Goal: Task Accomplishment & Management: Use online tool/utility

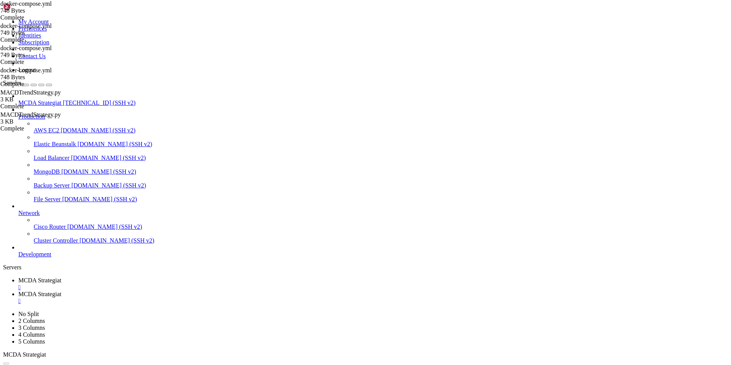
scroll to position [4, 1]
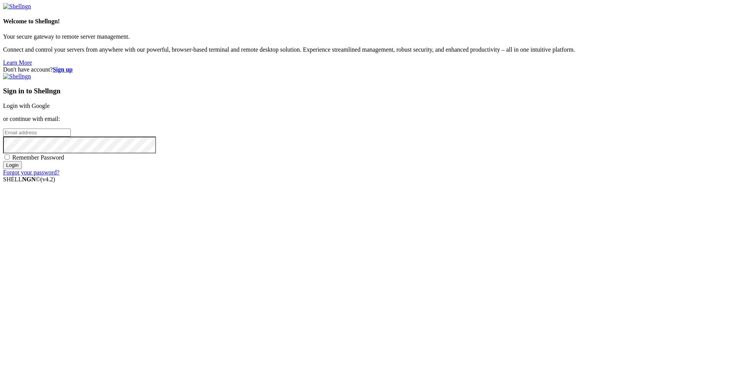
type input "root"
click at [50, 109] on link "Login with Google" at bounding box center [26, 105] width 47 height 6
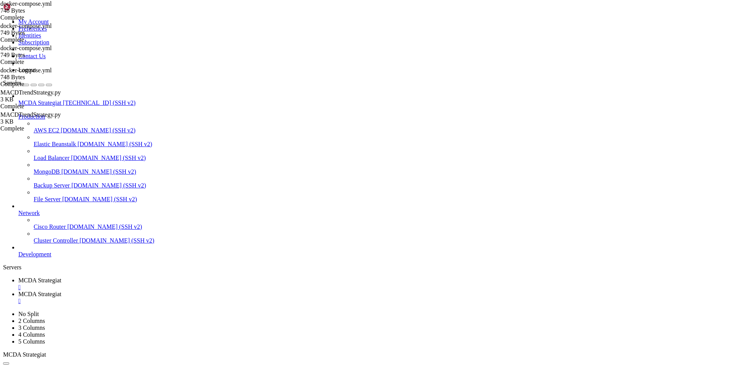
scroll to position [9226, 0]
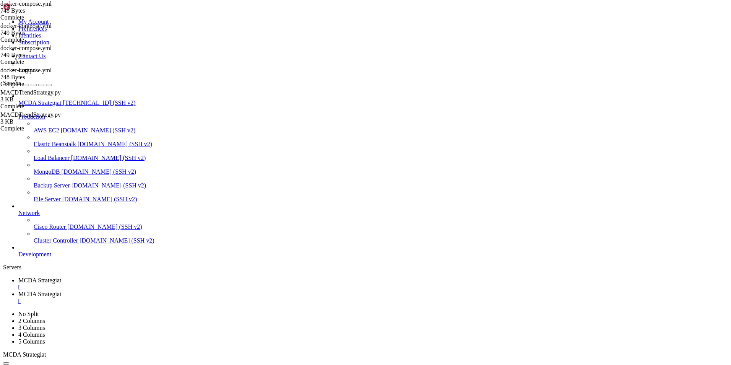
scroll to position [2865, 0]
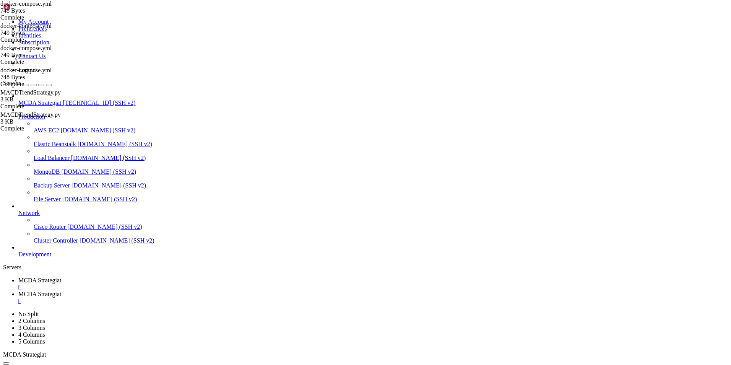
click at [61, 291] on span "MCDA Strategiat" at bounding box center [39, 294] width 43 height 6
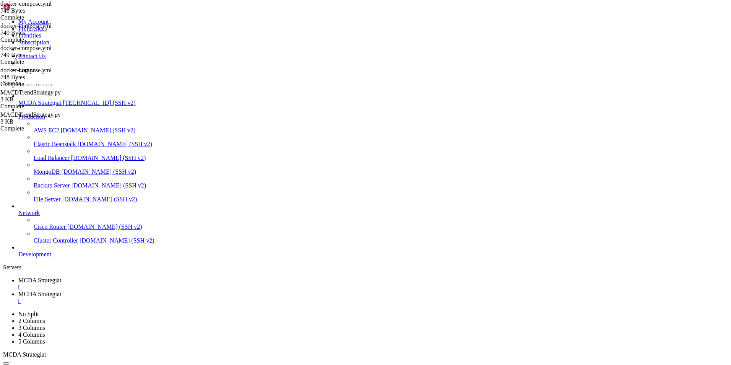
type input "/root/freqtrade"
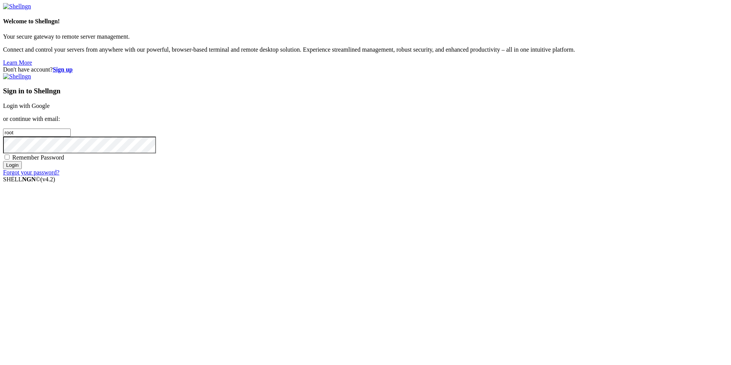
click at [50, 109] on link "Login with Google" at bounding box center [26, 105] width 47 height 6
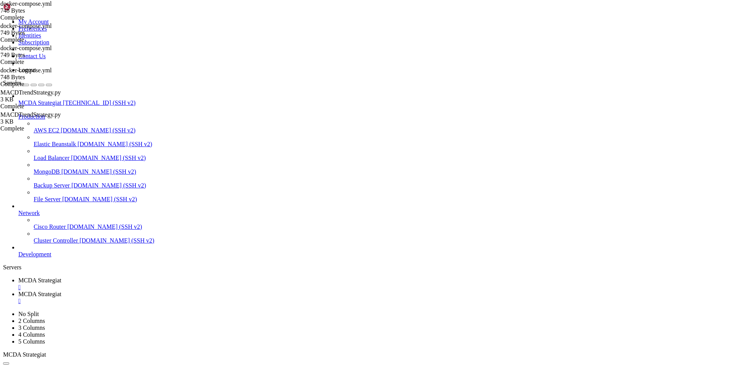
scroll to position [11195, 0]
click at [61, 291] on span "MCDA Strategiat" at bounding box center [39, 294] width 43 height 6
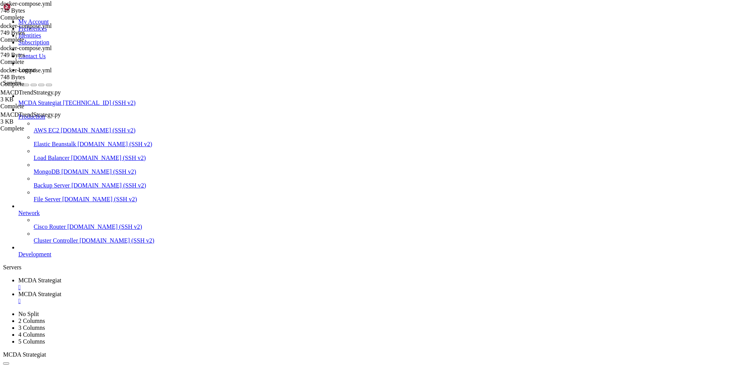
type input "/root/ft_userdata/user_data/strategies"
click at [137, 277] on link "MCDA Strategiat " at bounding box center [372, 284] width 709 height 14
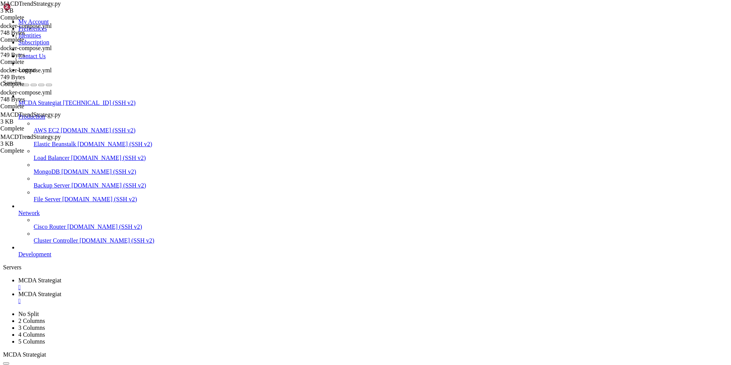
click at [61, 291] on span "MCDA Strategiat" at bounding box center [39, 294] width 43 height 6
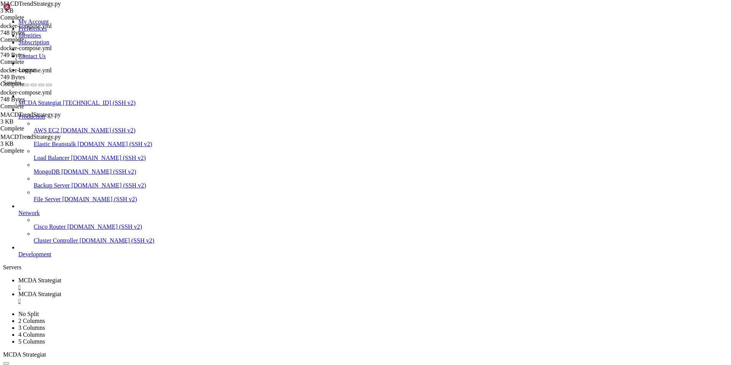
type input "/etc"
click at [225, 297] on div "" at bounding box center [372, 300] width 709 height 7
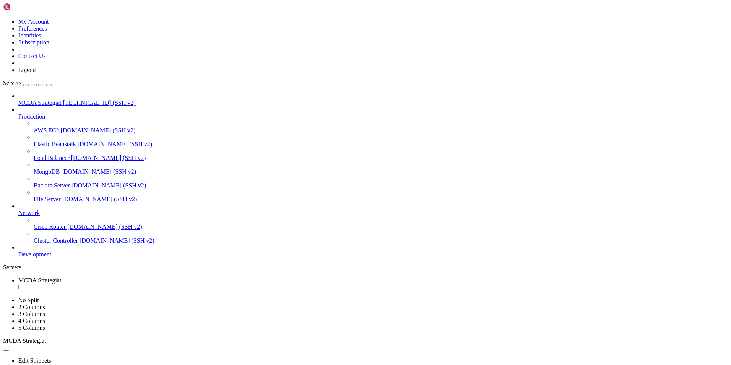
type input "/root/ft_userdata"
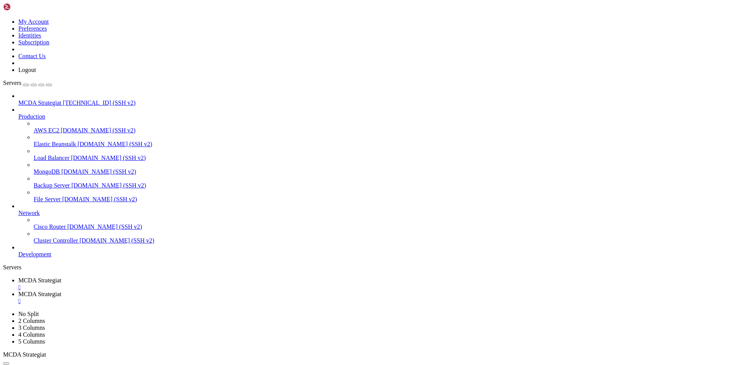
drag, startPoint x: 218, startPoint y: 174, endPoint x: 112, endPoint y: 162, distance: 106.9
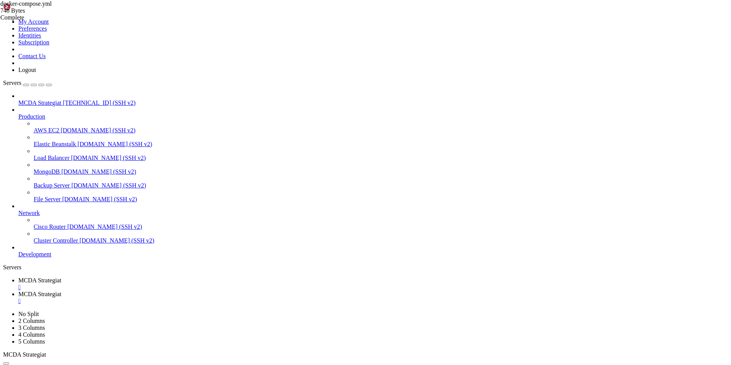
type textarea "command: > webserver"
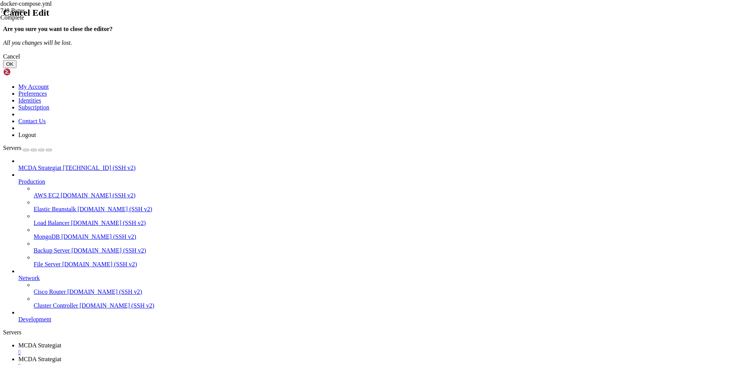
click at [16, 68] on button "OK" at bounding box center [9, 64] width 13 height 8
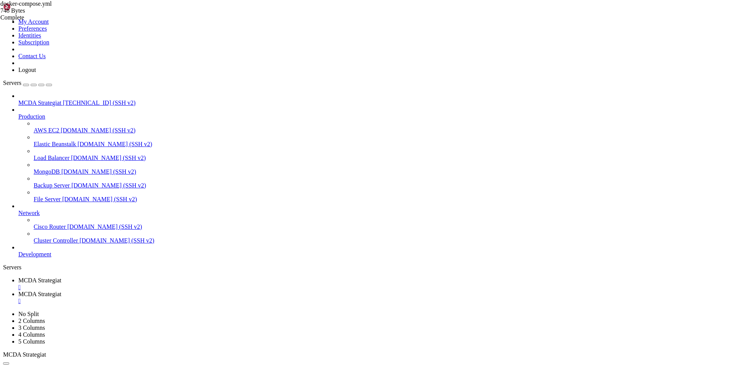
drag, startPoint x: 257, startPoint y: 153, endPoint x: 137, endPoint y: 147, distance: 120.2
type textarea "--logfile /freqtrade/user_data/logs/freqtrade.log # --db-url sqlite:////freqtra…"
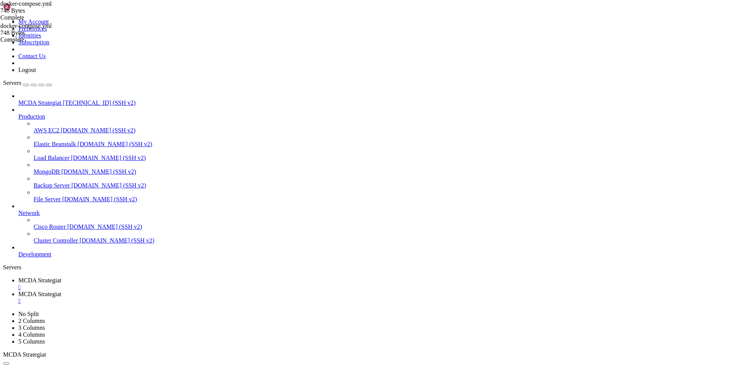
drag, startPoint x: 131, startPoint y: 162, endPoint x: 102, endPoint y: 37, distance: 127.6
click at [61, 277] on span "MCDA Strategiat" at bounding box center [39, 280] width 43 height 6
click at [61, 291] on span "MCDA Strategiat" at bounding box center [39, 294] width 43 height 6
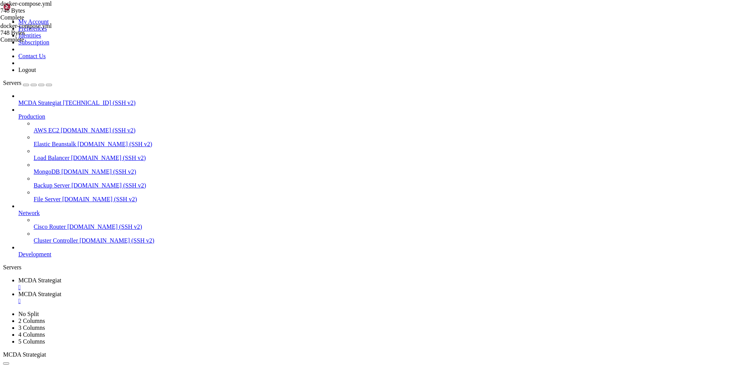
type textarea "# --db-url sqlite:////freqtrade/user_data/tradesv3.sqlite"
paste textarea "- BACKEND_API=http://freqtrade:8080"
type textarea "- BACKEND_API=http://freqtrade:80"
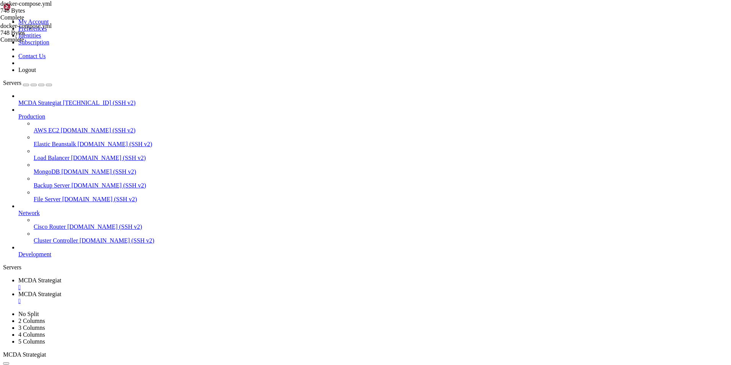
type textarea "- BACKEND_API=http://freqtrade:8080"
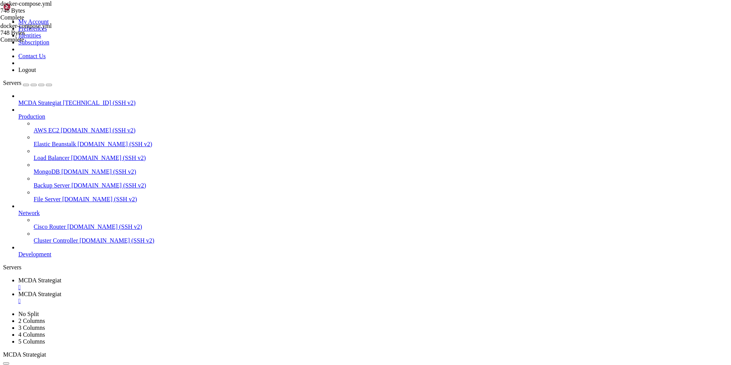
click at [123, 277] on link "MCDA Strategiat " at bounding box center [372, 284] width 709 height 14
drag, startPoint x: 29, startPoint y: 728, endPoint x: 11, endPoint y: 703, distance: 31.1
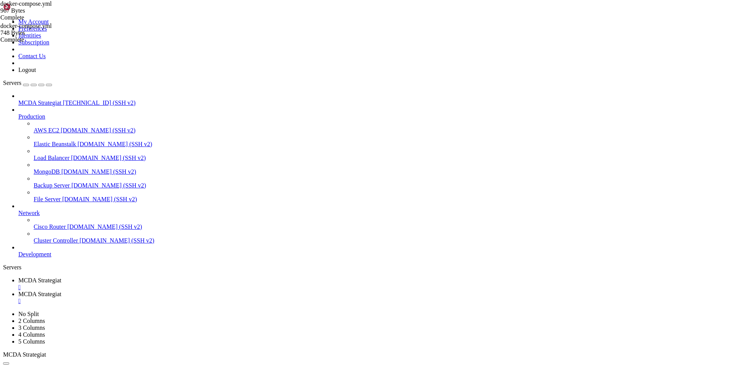
scroll to position [14621, 0]
copy div "ARN [0000] /root/ft_userdata/docker-compose.yml: the attribute `version` is obs…"
drag, startPoint x: 91, startPoint y: 734, endPoint x: 6, endPoint y: 666, distance: 108.5
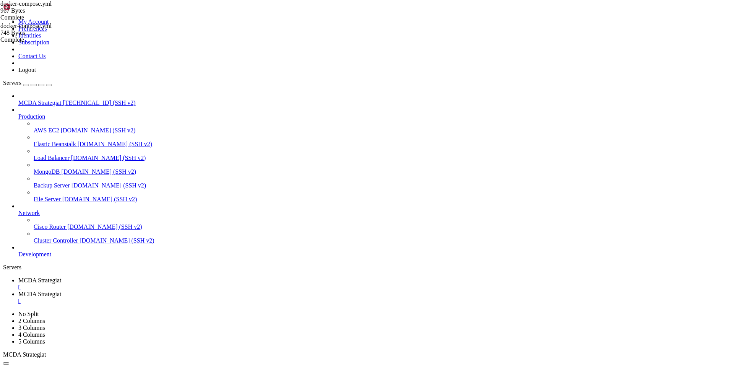
copy div "root@ubuntu-4gb-hel1-1:~/ft_userdata# docker compose down WARN [0000] /root/ft_…"
click at [195, 291] on link "MCDA Strategiat " at bounding box center [372, 298] width 709 height 14
drag, startPoint x: 218, startPoint y: 193, endPoint x: 162, endPoint y: 184, distance: 56.4
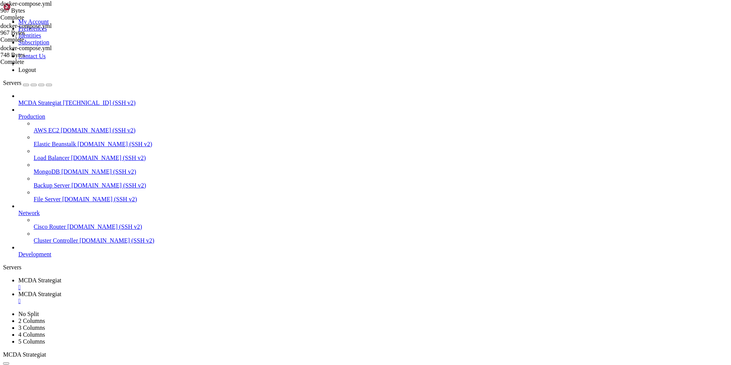
drag, startPoint x: 210, startPoint y: 192, endPoint x: 111, endPoint y: 158, distance: 104.7
type textarea "freqtrade-ui:"
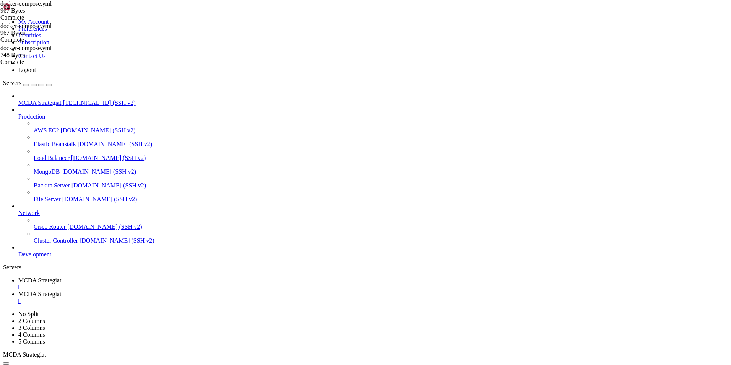
type textarea "# --db-url sqlite:////freqtrade/user_data/tradesv3.sqlite"
click at [61, 277] on span "MCDA Strategiat" at bounding box center [39, 280] width 43 height 6
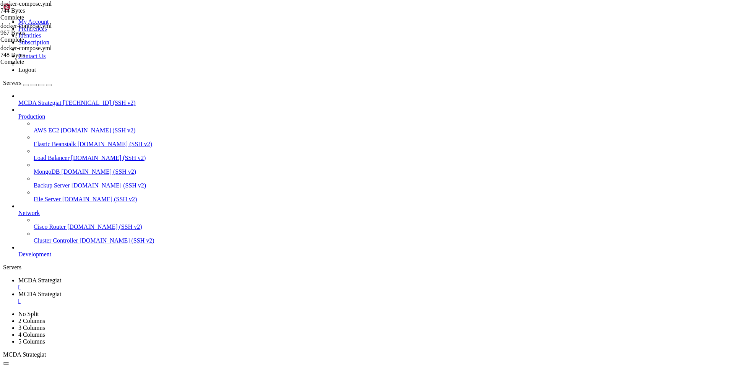
scroll to position [14842, 0]
click at [218, 291] on link "MCDA Strategiat " at bounding box center [372, 298] width 709 height 14
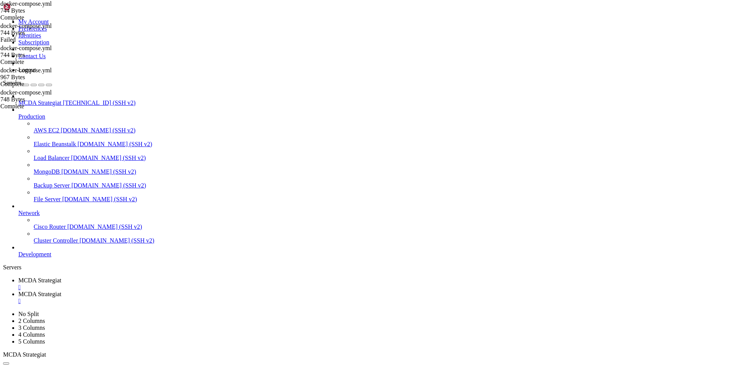
type textarea "w"
type textarea "trade"
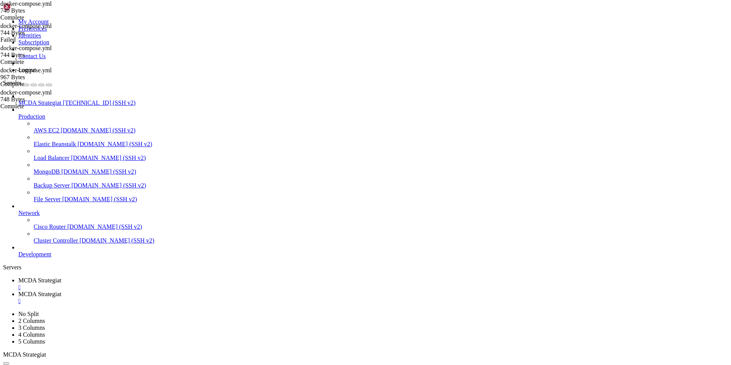
click at [61, 277] on span "MCDA Strategiat" at bounding box center [39, 280] width 43 height 6
click at [61, 291] on span "MCDA Strategiat" at bounding box center [39, 294] width 43 height 6
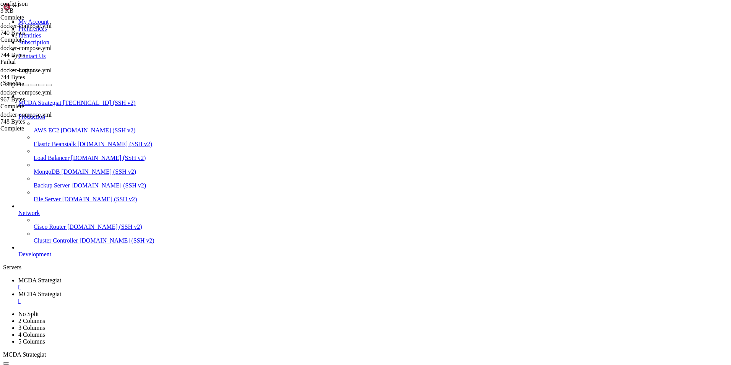
type input "/root/ft_userdata"
drag, startPoint x: 256, startPoint y: 154, endPoint x: 102, endPoint y: 38, distance: 193.0
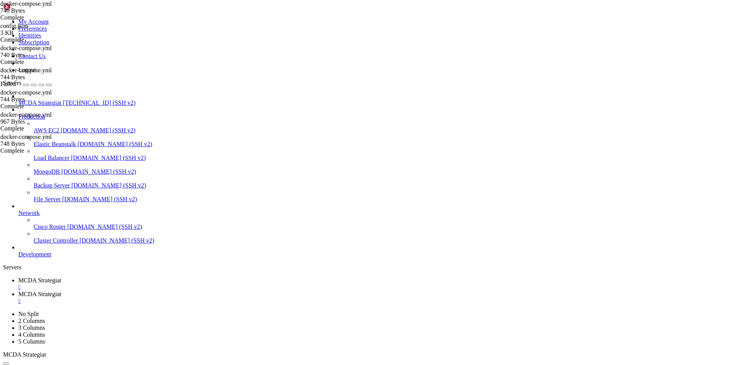
type textarea "version: "3" services:"
paste textarea
click at [61, 277] on span "MCDA Strategiat" at bounding box center [39, 280] width 43 height 6
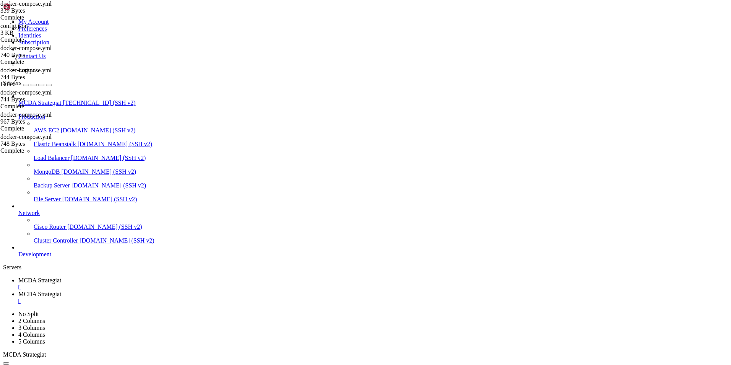
scroll to position [15117, 0]
drag, startPoint x: 201, startPoint y: 731, endPoint x: 114, endPoint y: 730, distance: 86.8
drag, startPoint x: 202, startPoint y: 727, endPoint x: 18, endPoint y: 646, distance: 201.3
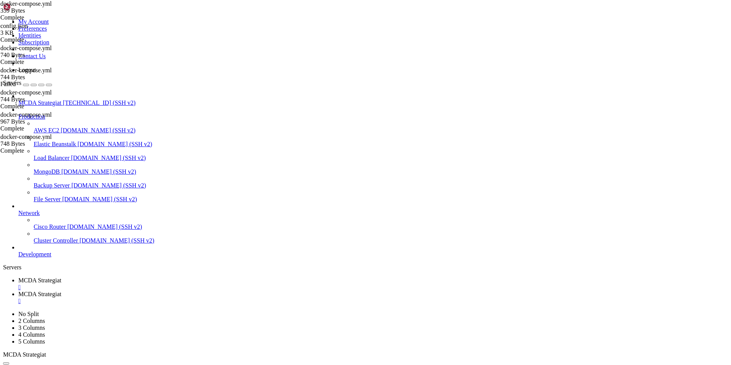
copy div "N [0000] Found orphan containers ([freqtrade-web]) for this project. If you rem…"
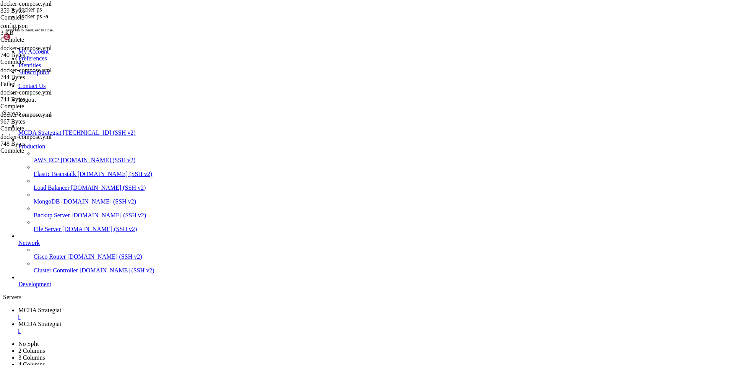
scroll to position [15571, 0]
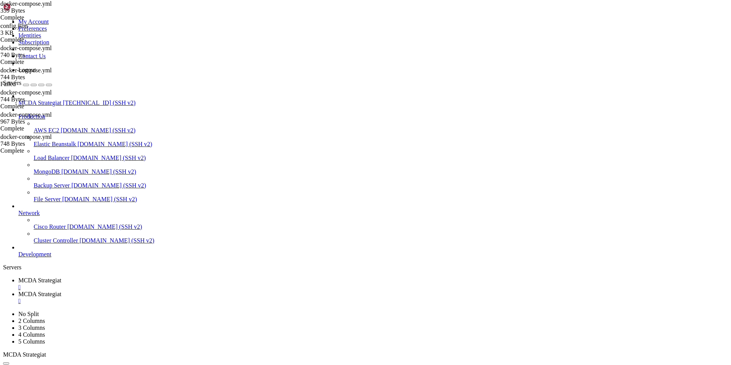
click at [61, 291] on span "MCDA Strategiat" at bounding box center [39, 294] width 43 height 6
drag, startPoint x: 285, startPoint y: 106, endPoint x: 108, endPoint y: 37, distance: 190.0
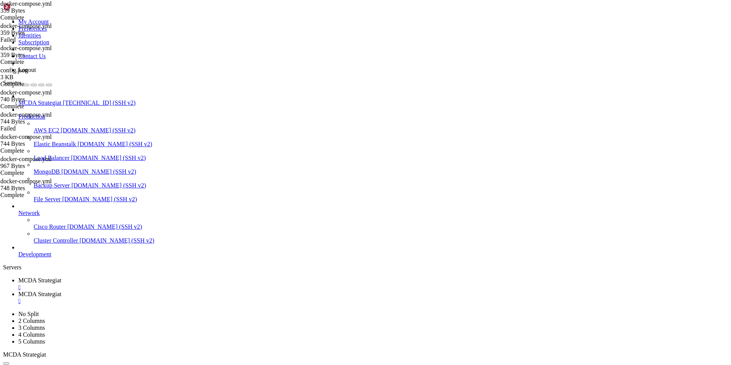
type textarea "services: freqtrade:"
click at [61, 277] on span "MCDA Strategiat" at bounding box center [39, 280] width 43 height 6
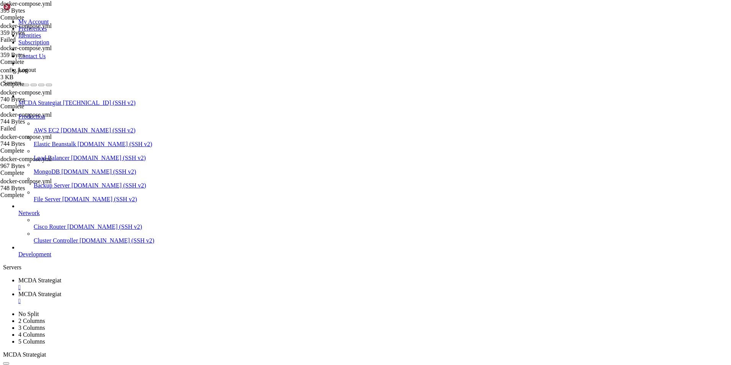
scroll to position [15647, 0]
click at [61, 291] on span "MCDA Strategiat" at bounding box center [39, 294] width 43 height 6
click at [61, 277] on span "MCDA Strategiat" at bounding box center [39, 280] width 43 height 6
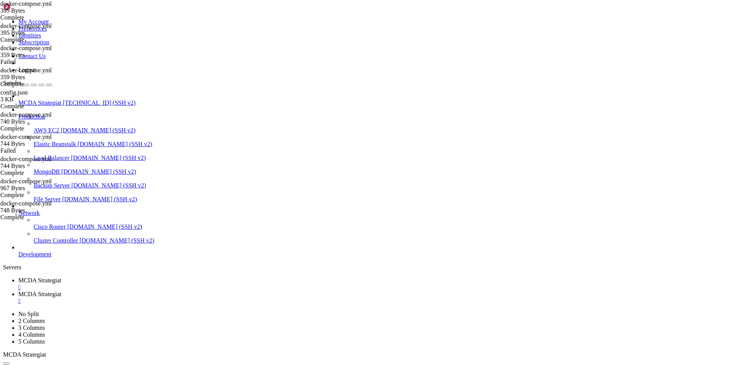
scroll to position [15708, 0]
click at [61, 291] on span "MCDA Strategiat" at bounding box center [39, 294] width 43 height 6
type input "/root/ft_userdata/user_data"
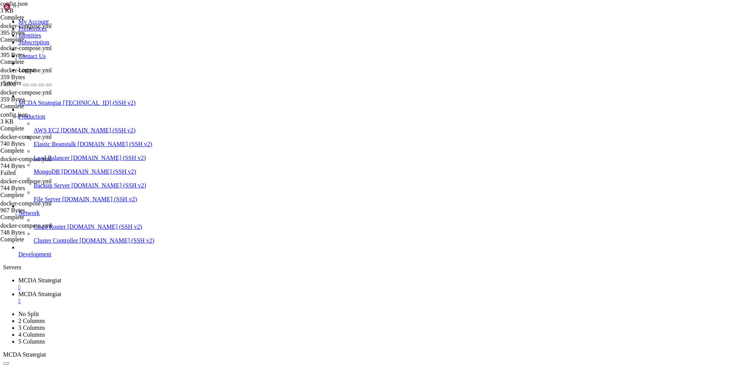
scroll to position [0, 4]
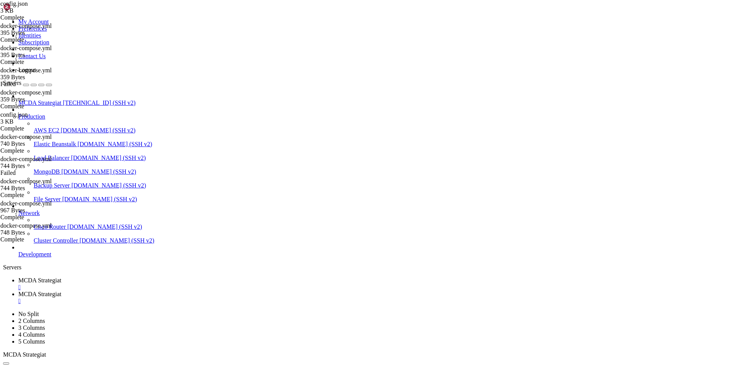
paste textarea "4xBPQ1a6rOsgNZoWo4Mt9S88UIiuQik1ghK6EqmyAV7dclZ3bCRYneH0a3SEa9Kw"
paste textarea "1vZkGiZuz7UrWI1OIBU9gWf3n1gepVZTFO1SrwRhMvkRgqvE50haoSEYese9BWYq"
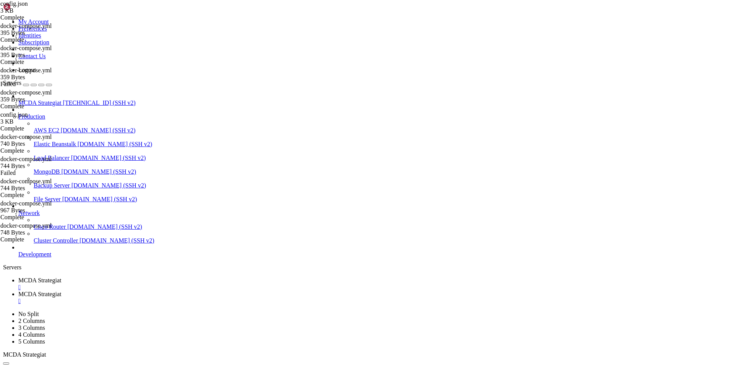
type textarea ""dry_run": false,"
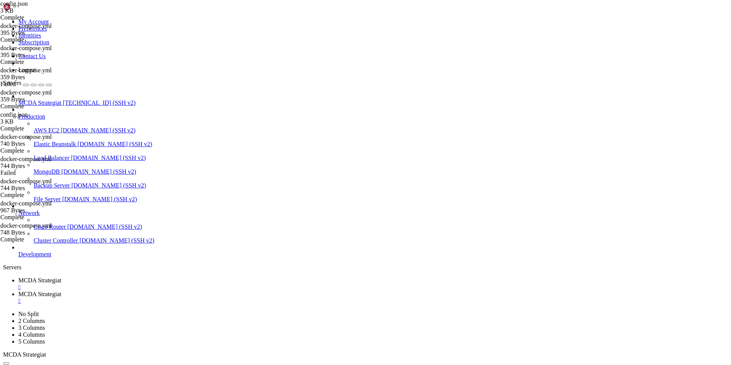
click at [61, 277] on span "MCDA Strategiat" at bounding box center [39, 280] width 43 height 6
drag, startPoint x: 297, startPoint y: 729, endPoint x: 19, endPoint y: 650, distance: 288.7
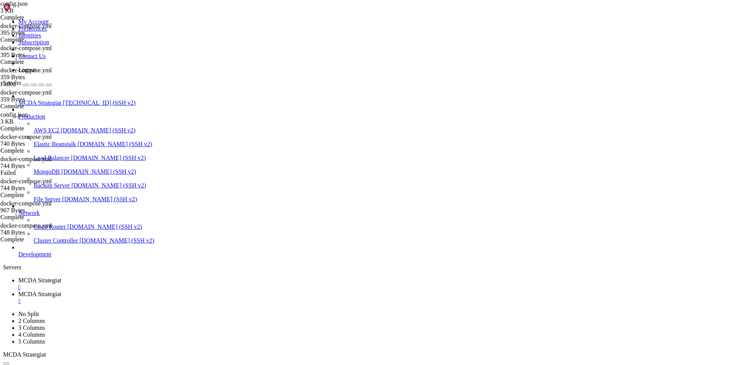
drag, startPoint x: 326, startPoint y: 731, endPoint x: 5, endPoint y: 432, distance: 438.7
copy div "2025-10-01 18:07:49,625 - freqtrade - INFO - freqtrade 2025.8 2025-10-01 18:07:…"
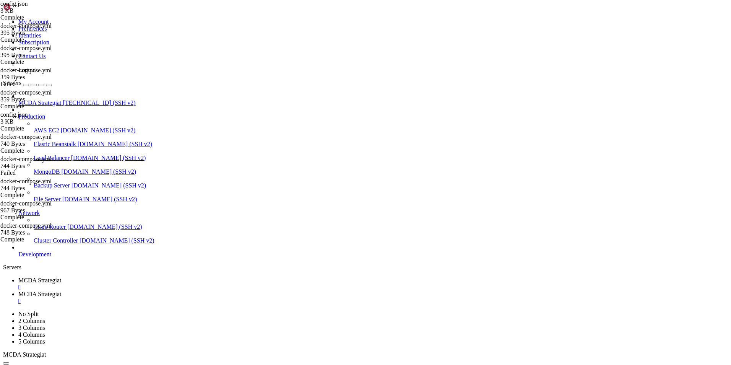
click at [61, 291] on span "MCDA Strategiat" at bounding box center [39, 294] width 43 height 6
type textarea ""stake_amount": 100,"
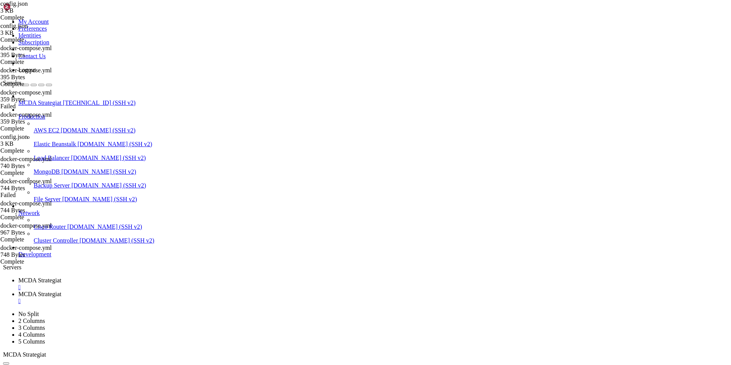
click at [61, 277] on span "MCDA Strategiat" at bounding box center [39, 280] width 43 height 6
click at [156, 284] on div "" at bounding box center [372, 287] width 709 height 7
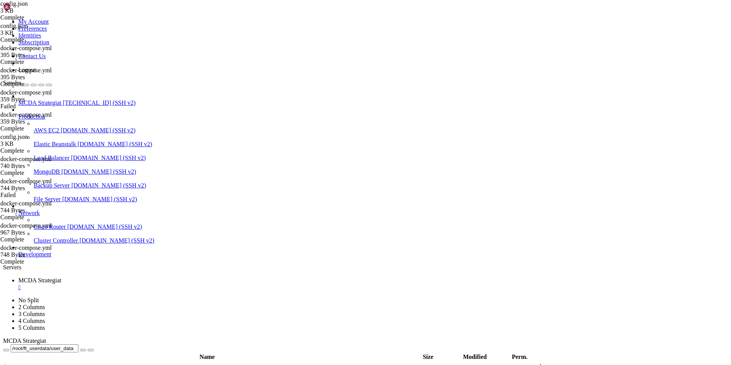
click at [157, 284] on div "" at bounding box center [372, 287] width 709 height 7
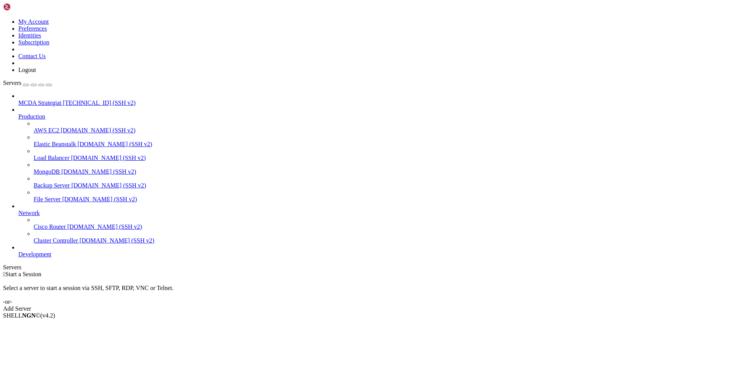
click at [61, 99] on span "MCDA Strategiat" at bounding box center [39, 102] width 43 height 6
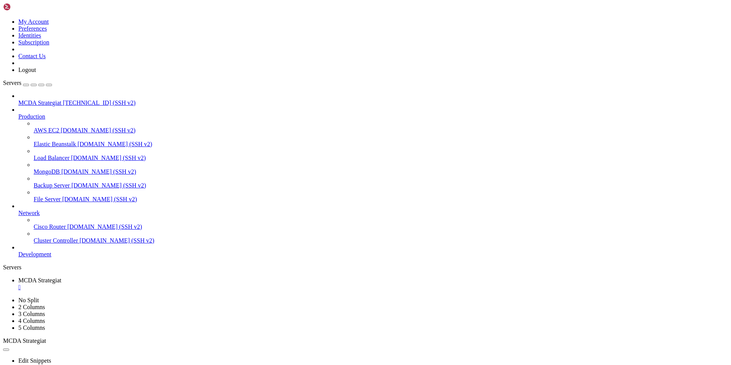
scroll to position [5367, 0]
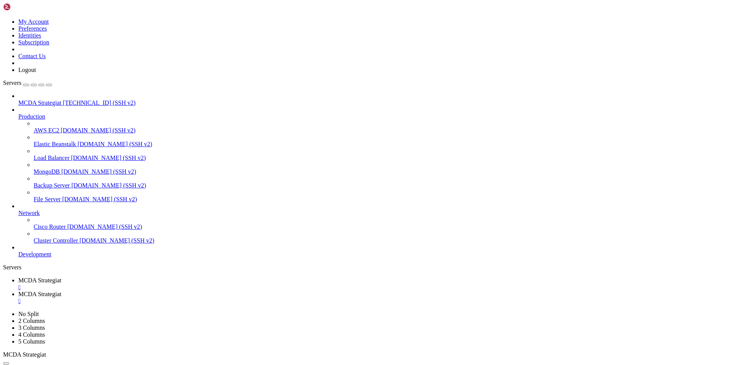
type input "/root/ft_userdata/user_data"
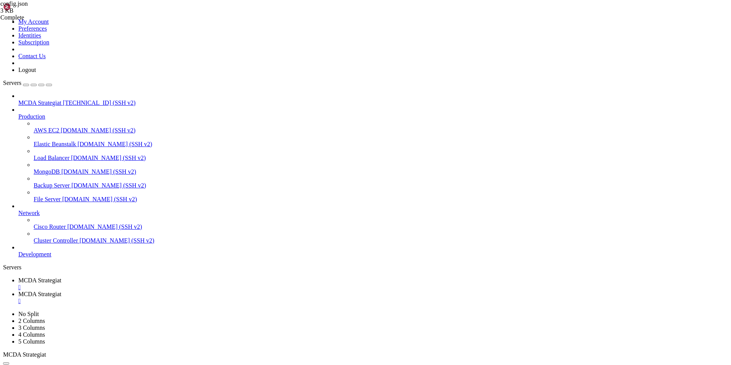
scroll to position [190, 0]
type textarea ""password": "uiop998877","
paste textarea ""prometheus": true"
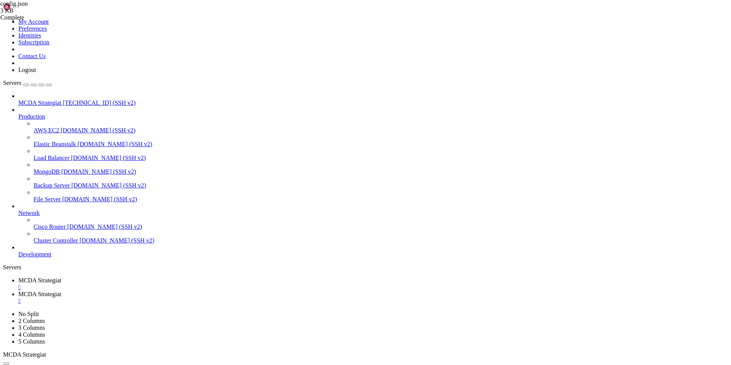
type textarea ""prometheus": true"
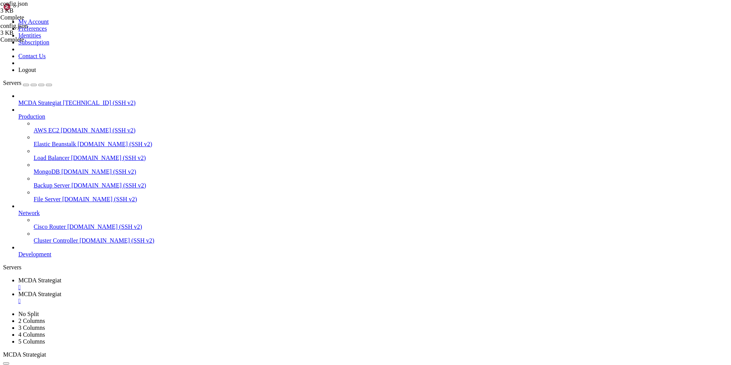
click at [61, 277] on span "MCDA Strategiat" at bounding box center [39, 280] width 43 height 6
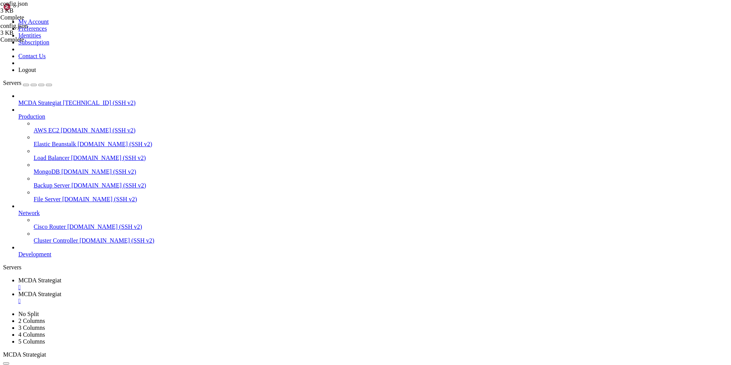
scroll to position [5064, 0]
click at [61, 291] on span "MCDA Strategiat" at bounding box center [39, 294] width 43 height 6
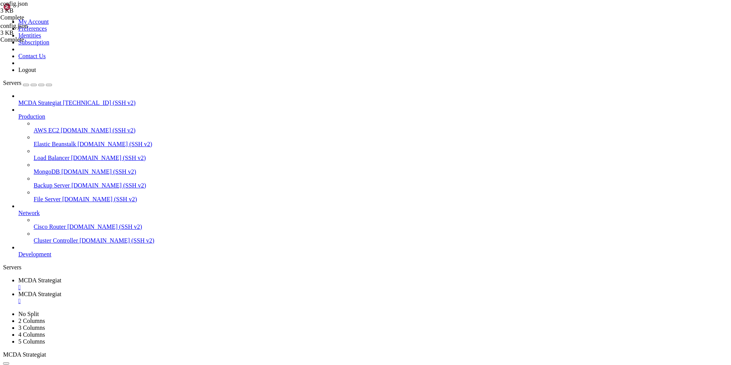
type input "/root/ft_userdata"
drag, startPoint x: 169, startPoint y: 75, endPoint x: 144, endPoint y: 48, distance: 36.5
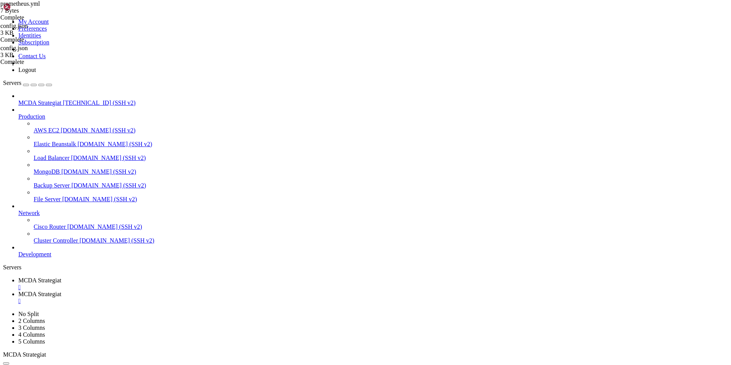
drag, startPoint x: 136, startPoint y: 41, endPoint x: 108, endPoint y: 36, distance: 29.1
type textarea "kskksk"
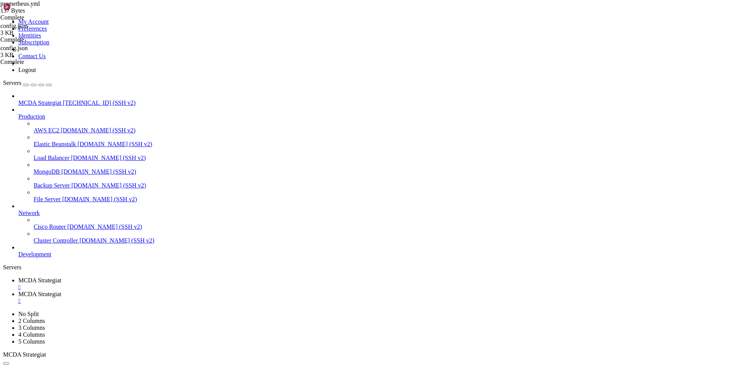
click at [61, 277] on span "MCDA Strategiat" at bounding box center [39, 280] width 43 height 6
click at [195, 291] on link "MCDA Strategiat " at bounding box center [372, 298] width 709 height 14
click at [61, 277] on span "MCDA Strategiat" at bounding box center [39, 280] width 43 height 6
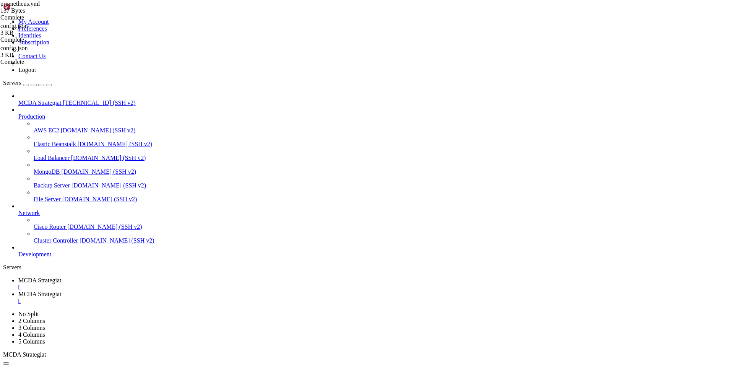
click at [61, 291] on span "MCDA Strategiat" at bounding box center [39, 294] width 43 height 6
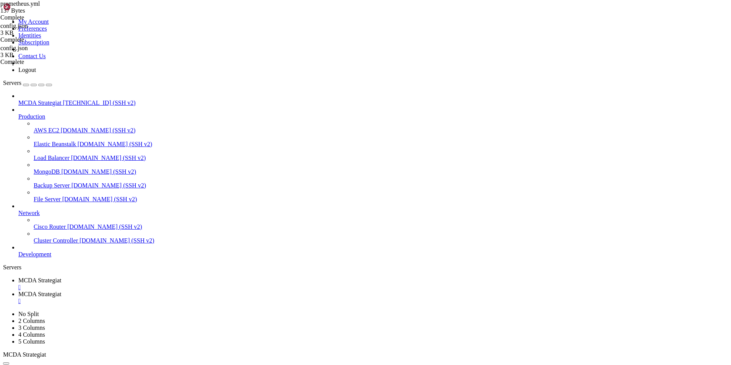
drag, startPoint x: 216, startPoint y: 107, endPoint x: 114, endPoint y: 38, distance: 122.9
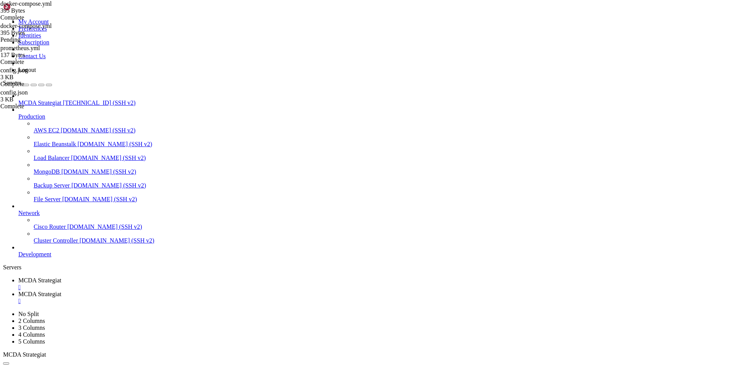
type textarea "services: freqtrade:"
drag, startPoint x: 226, startPoint y: 98, endPoint x: 116, endPoint y: 36, distance: 126.5
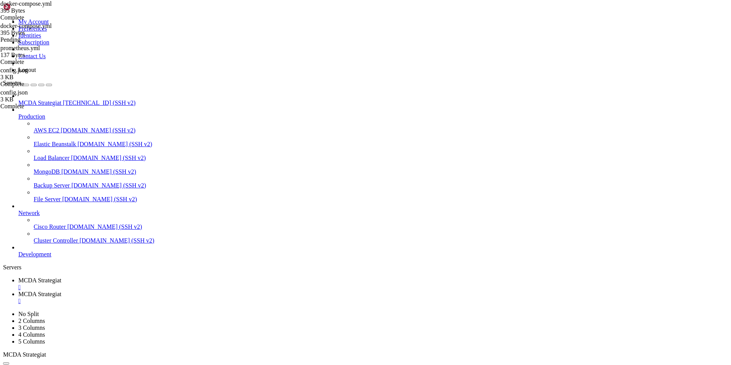
type textarea "services: freqtrade:"
paste textarea
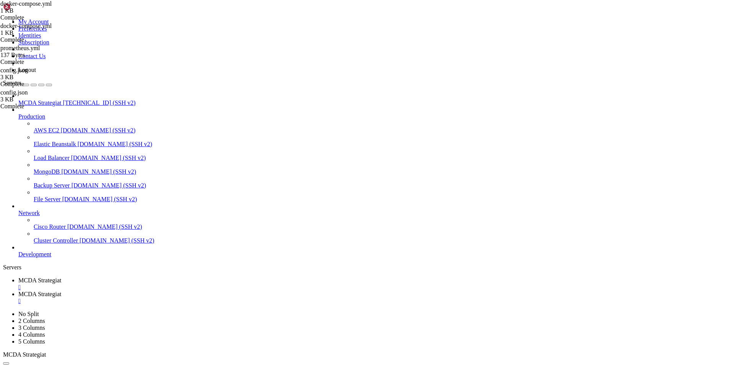
click at [61, 277] on span "MCDA Strategiat" at bounding box center [39, 280] width 43 height 6
click at [61, 291] on span "MCDA Strategiat" at bounding box center [39, 294] width 43 height 6
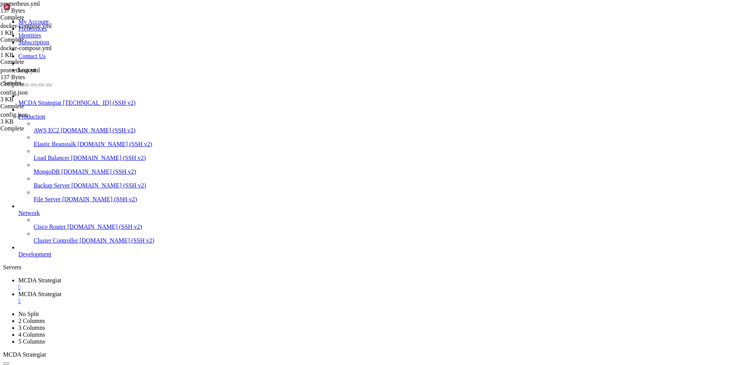
drag, startPoint x: 237, startPoint y: 203, endPoint x: 195, endPoint y: 203, distance: 42.0
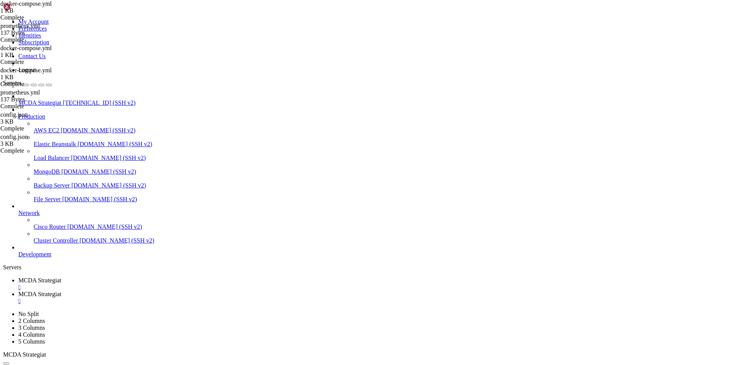
type textarea "depends_on:"
click at [61, 277] on span "MCDA Strategiat" at bounding box center [39, 280] width 43 height 6
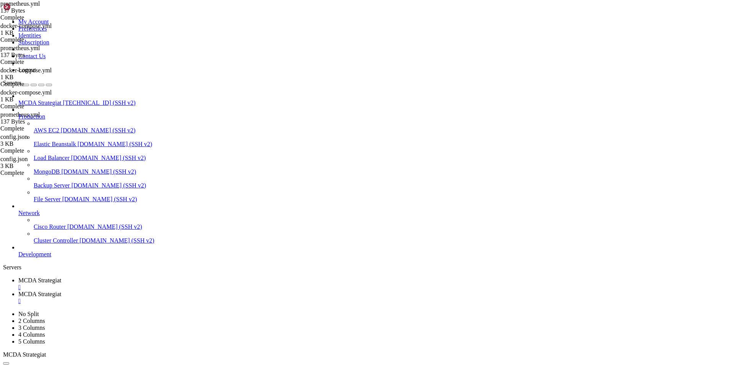
scroll to position [7053, 0]
drag, startPoint x: 149, startPoint y: 736, endPoint x: 6, endPoint y: 724, distance: 142.7
copy div "root@ubuntu-4gb-hel1-1:~/ft_userdata# docker compose up -d validating /root/ft_…"
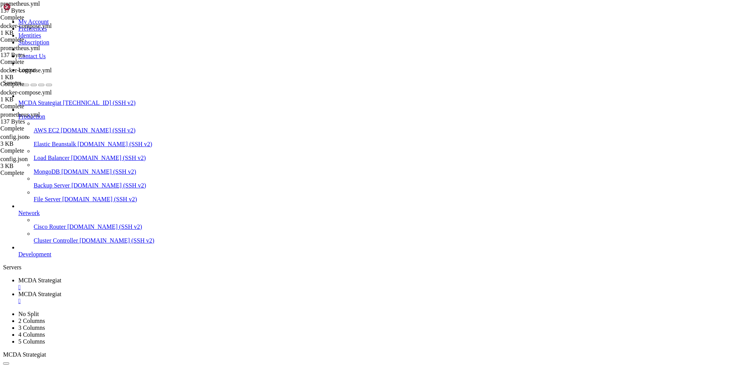
click at [61, 291] on span "MCDA Strategiat" at bounding box center [39, 294] width 43 height 6
click at [61, 277] on span "MCDA Strategiat" at bounding box center [39, 280] width 43 height 6
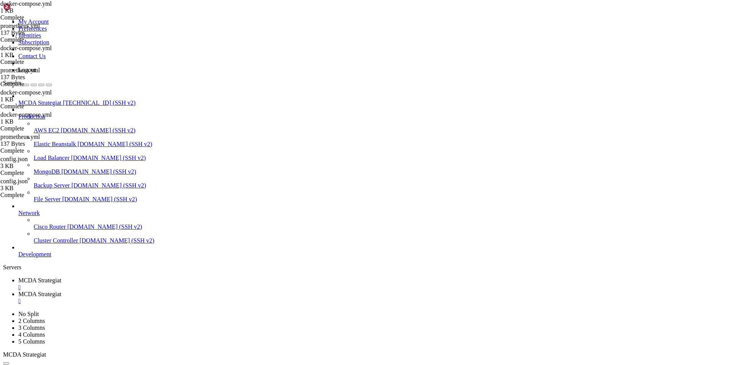
click at [61, 291] on span "MCDA Strategiat" at bounding box center [39, 294] width 43 height 6
type textarea "version: "3""
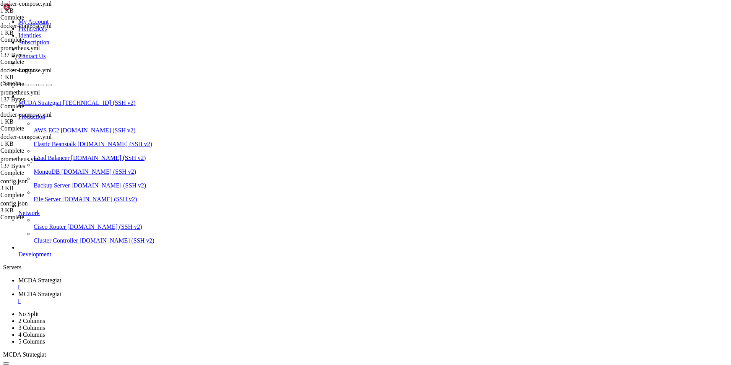
click at [61, 277] on span "MCDA Strategiat" at bounding box center [39, 280] width 43 height 6
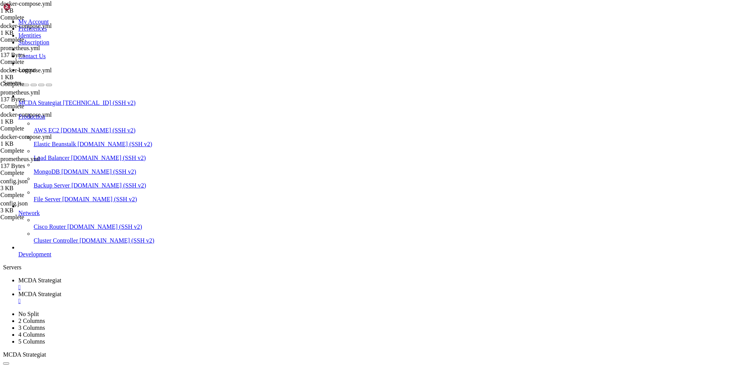
scroll to position [7830, 0]
click at [61, 291] on span "MCDA Strategiat" at bounding box center [39, 294] width 43 height 6
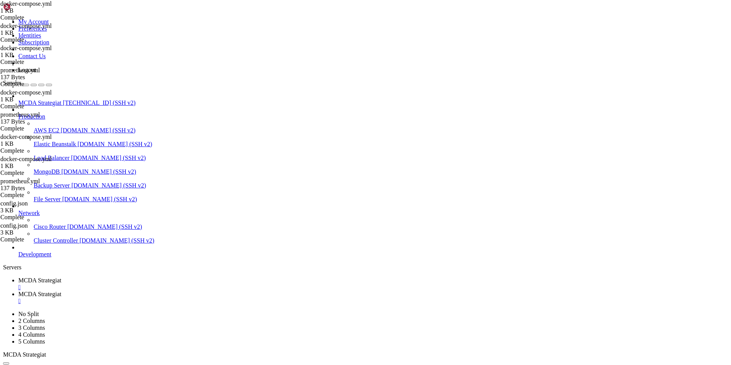
type textarea "- ft_net"
type textarea "grafana:"
type textarea "prometheus:"
type textarea "- "80:8080" # Avaa UI osoitteessa [URL]"
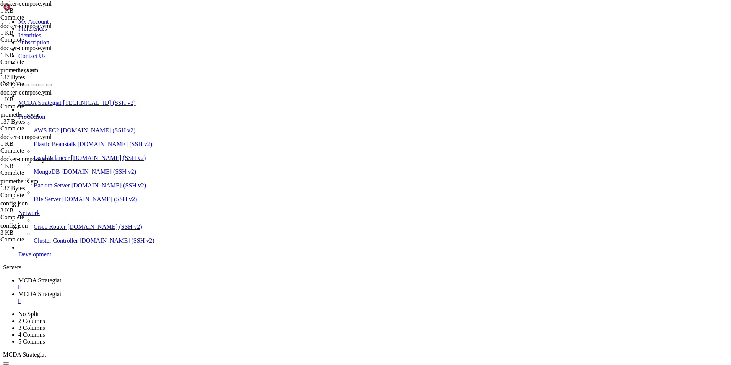
click at [61, 277] on span "MCDA Strategiat" at bounding box center [39, 280] width 43 height 6
click at [61, 291] on span "MCDA Strategiat" at bounding box center [39, 294] width 43 height 6
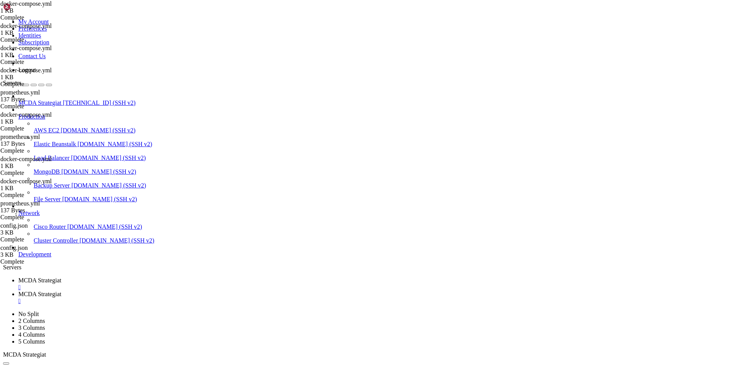
scroll to position [0, 3]
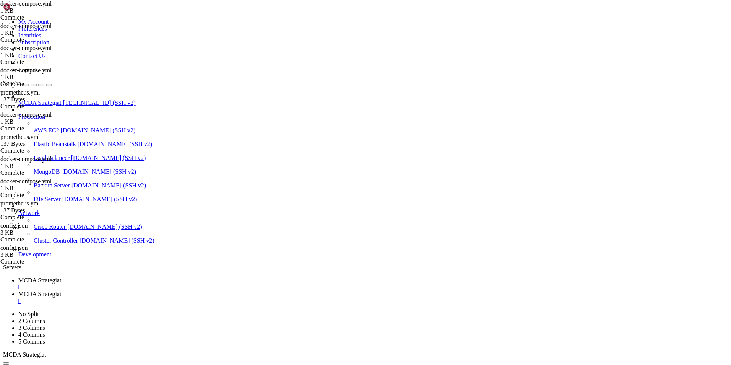
type textarea "- ft_net"
click at [61, 277] on span "MCDA Strategiat" at bounding box center [39, 280] width 43 height 6
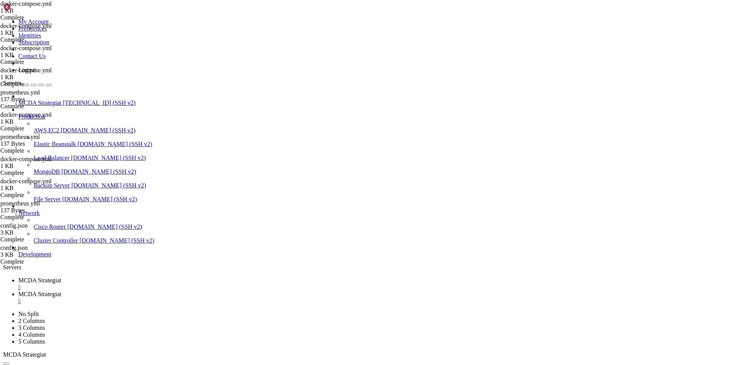
click at [61, 291] on span "MCDA Strategiat" at bounding box center [39, 294] width 43 height 6
click at [61, 277] on span "MCDA Strategiat" at bounding box center [39, 280] width 43 height 6
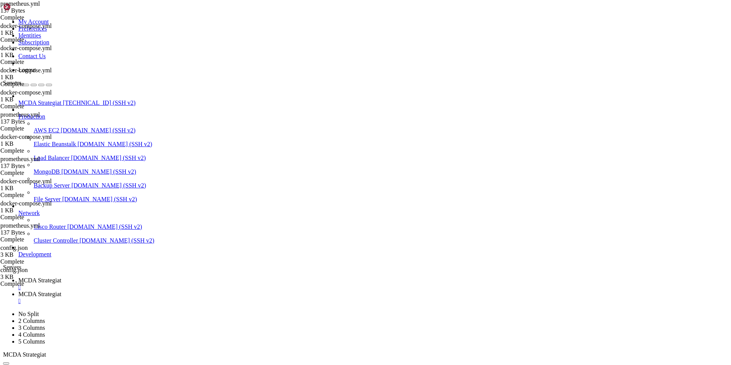
drag, startPoint x: 7, startPoint y: 603, endPoint x: 117, endPoint y: 611, distance: 110.8
drag, startPoint x: 8, startPoint y: 597, endPoint x: 106, endPoint y: 610, distance: 98.0
copy div "ime=[DATE]T19:03:11.704Z level=ERROR source=scrape.go:1630 msg="Failed to deter…"
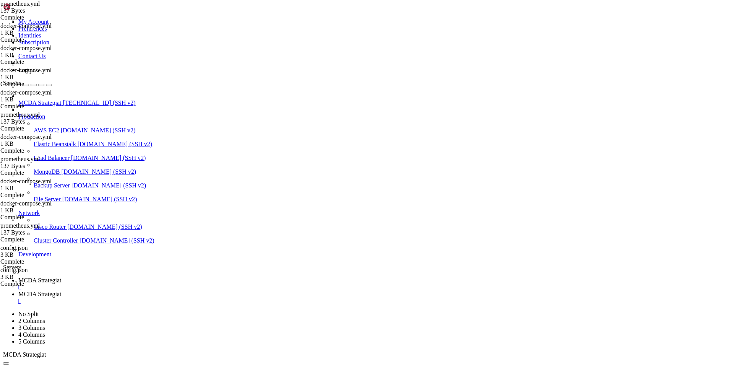
scroll to position [9867, 0]
drag, startPoint x: 330, startPoint y: 727, endPoint x: 6, endPoint y: 727, distance: 323.8
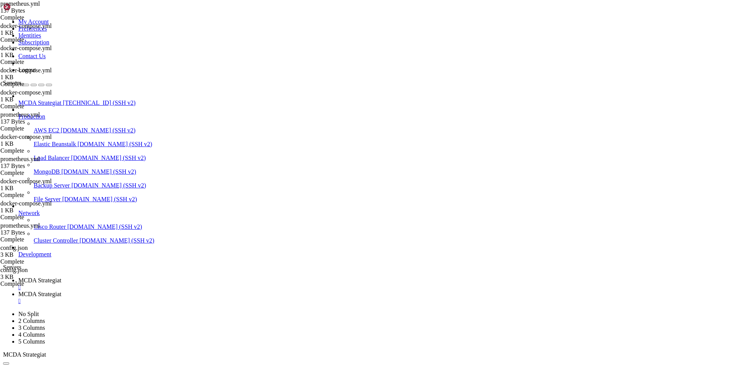
scroll to position [9894, 0]
click at [61, 291] on span "MCDA Strategiat" at bounding box center [39, 294] width 43 height 6
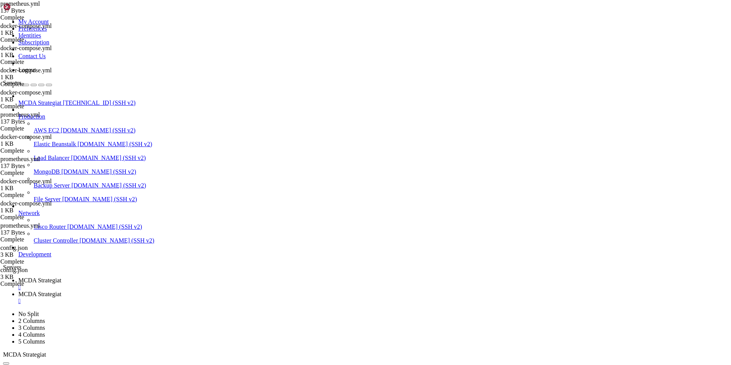
drag, startPoint x: 198, startPoint y: 118, endPoint x: 122, endPoint y: 80, distance: 85.3
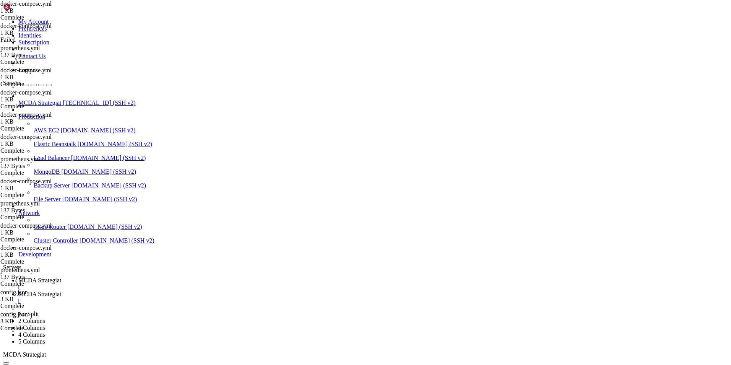
type textarea "- "80:8080" # Avaa UI osoitteessa [URL]"
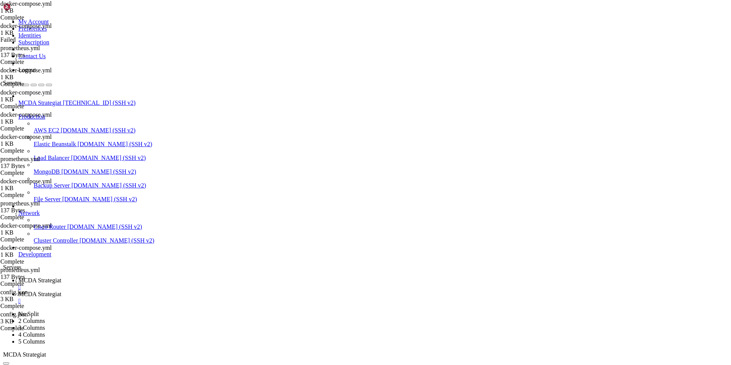
type textarea "- "8088:8080""
drag, startPoint x: 162, startPoint y: 92, endPoint x: 127, endPoint y: 93, distance: 35.2
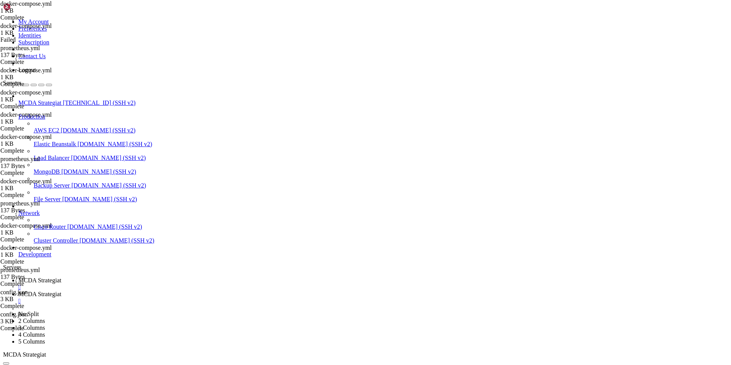
type textarea "- "80:8080" # Avaa UI osoitteessa [URL]"
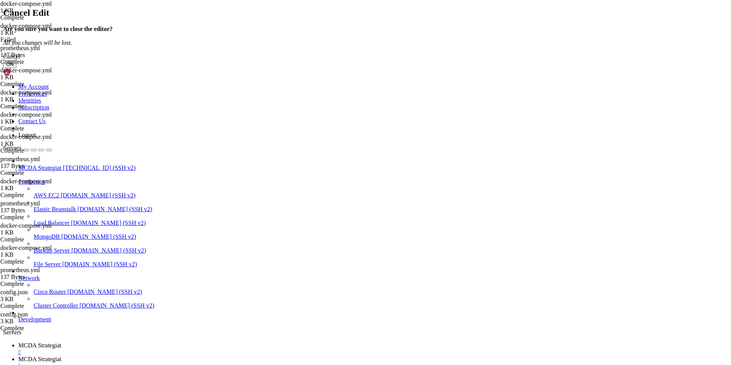
click at [16, 68] on button "OK" at bounding box center [9, 64] width 13 height 8
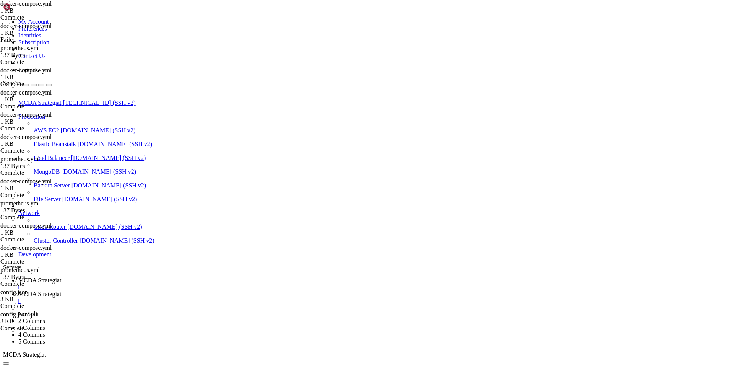
type input "/root/ft_userdata/user_data"
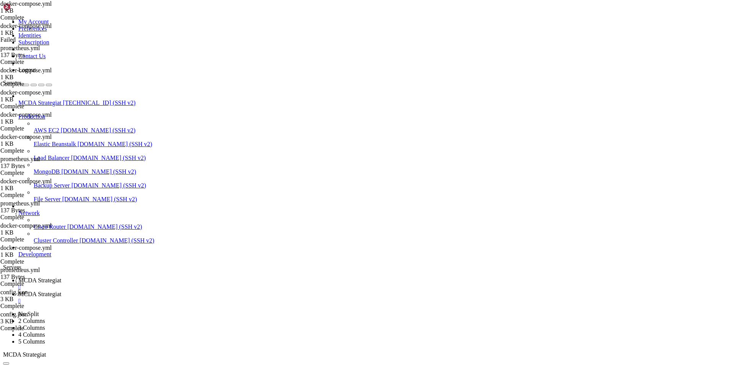
drag, startPoint x: 186, startPoint y: 278, endPoint x: 123, endPoint y: 224, distance: 83.0
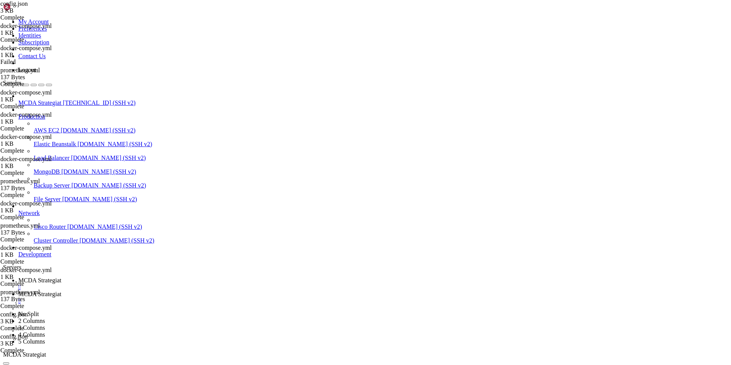
type textarea ""telegram": {"
click at [146, 277] on link "MCDA Strategiat " at bounding box center [372, 284] width 709 height 14
click at [61, 291] on span "MCDA Strategiat" at bounding box center [39, 294] width 43 height 6
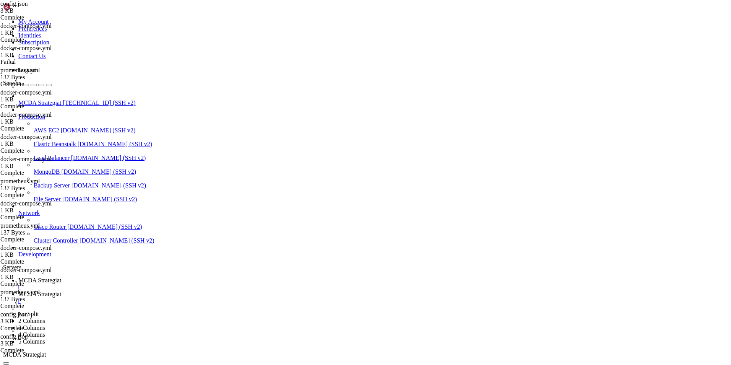
type input "/root/ft_userdata"
drag, startPoint x: 213, startPoint y: 238, endPoint x: 120, endPoint y: 60, distance: 200.7
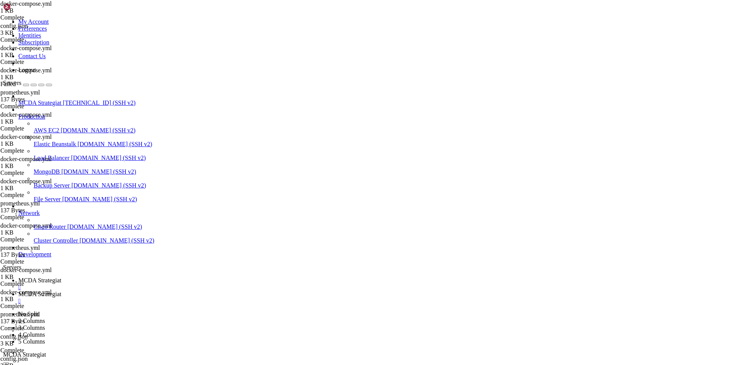
type textarea "networks:"
click at [61, 277] on span "MCDA Strategiat" at bounding box center [39, 280] width 43 height 6
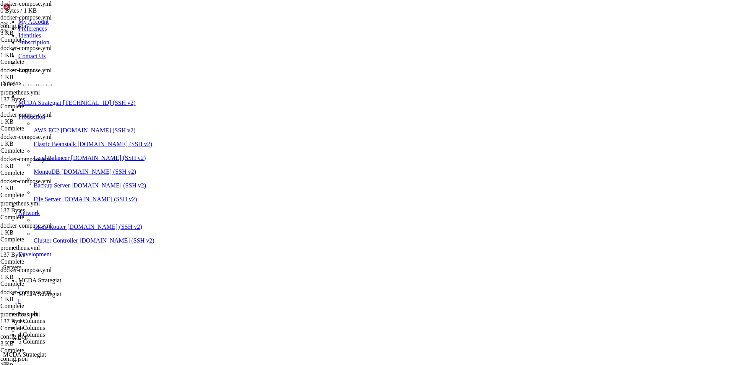
click at [157, 284] on div "" at bounding box center [372, 287] width 709 height 7
click at [63, 99] on span "[TECHNICAL_ID] (SSH v2)" at bounding box center [99, 102] width 73 height 6
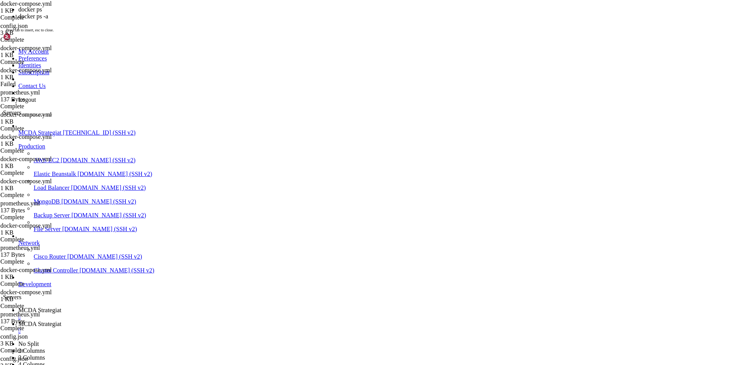
scroll to position [165, 0]
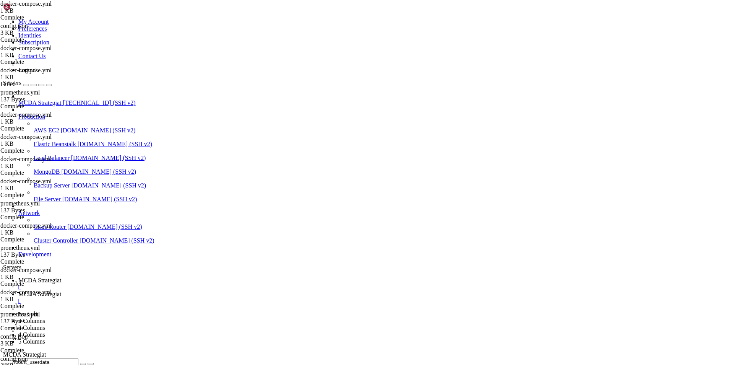
drag, startPoint x: 83, startPoint y: 1089, endPoint x: 180, endPoint y: 925, distance: 190.8
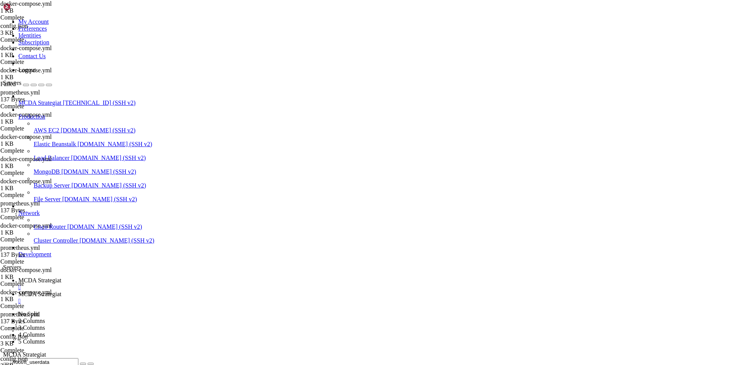
scroll to position [351, 0]
drag, startPoint x: 328, startPoint y: 1092, endPoint x: 153, endPoint y: 1085, distance: 175.2
drag, startPoint x: 140, startPoint y: 1083, endPoint x: 325, endPoint y: 1091, distance: 185.2
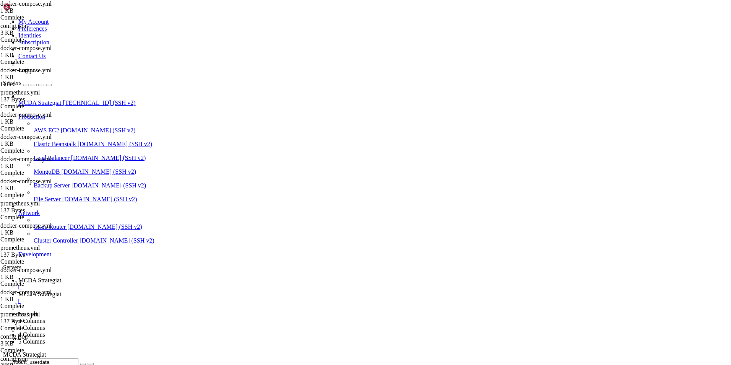
drag, startPoint x: 38, startPoint y: 1076, endPoint x: 138, endPoint y: 913, distance: 190.8
drag, startPoint x: 139, startPoint y: 912, endPoint x: 374, endPoint y: 952, distance: 238.8
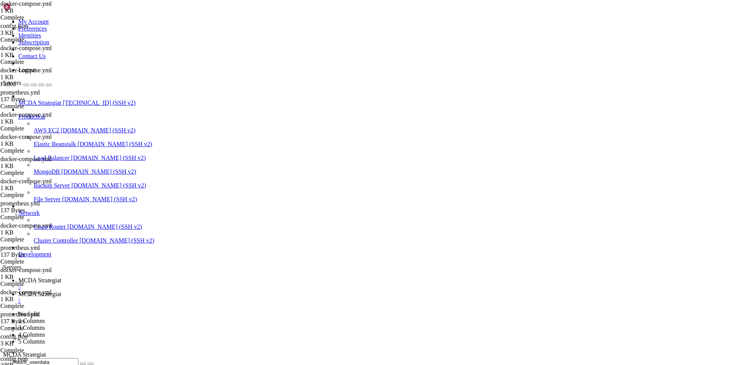
drag, startPoint x: 37, startPoint y: 1084, endPoint x: 90, endPoint y: 924, distance: 167.9
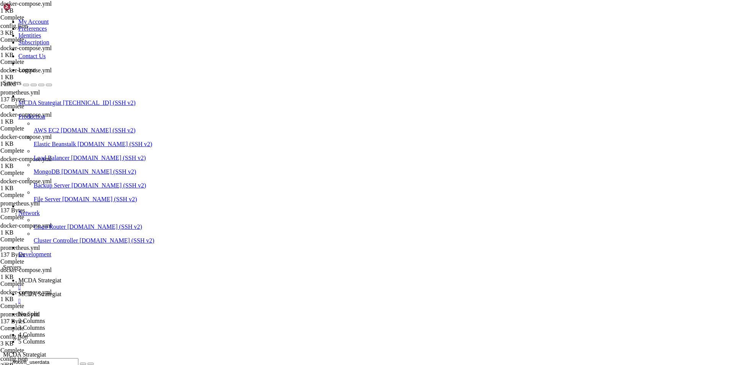
copy div "/ft_userdata# curl [URL][TECHNICAL_ID] <!DOCTYPE html> <html lang="en"> <head> …"
drag, startPoint x: 222, startPoint y: 1095, endPoint x: 8, endPoint y: 1083, distance: 214.0
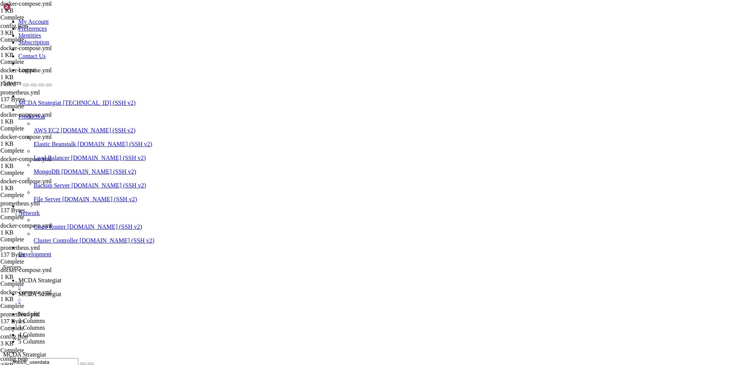
drag, startPoint x: 16, startPoint y: 1084, endPoint x: 285, endPoint y: 1016, distance: 277.6
drag, startPoint x: 159, startPoint y: 1070, endPoint x: 93, endPoint y: 1056, distance: 67.2
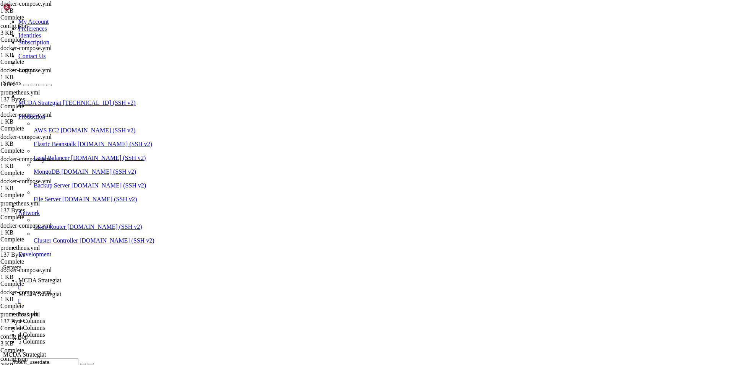
copy div "ft_userdata# curl [URL][TECHNICAL_ID]"
drag, startPoint x: 7, startPoint y: 1085, endPoint x: 213, endPoint y: 1096, distance: 205.6
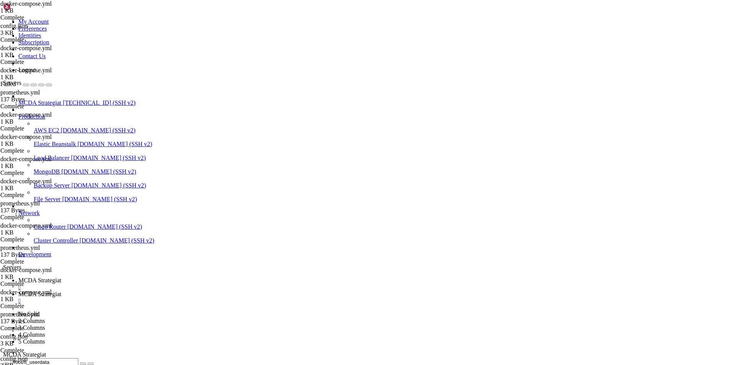
scroll to position [385, 0]
drag, startPoint x: 86, startPoint y: 1091, endPoint x: 8, endPoint y: 938, distance: 171.3
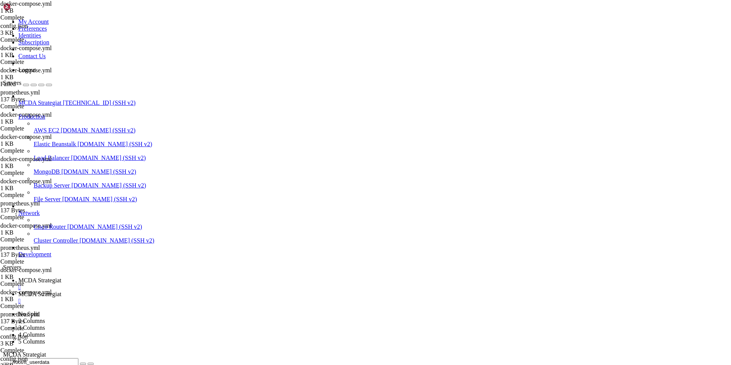
scroll to position [729, 0]
click at [61, 277] on span "MCDA Strategiat" at bounding box center [39, 280] width 43 height 6
type input "/root/ft_userdata/user_data"
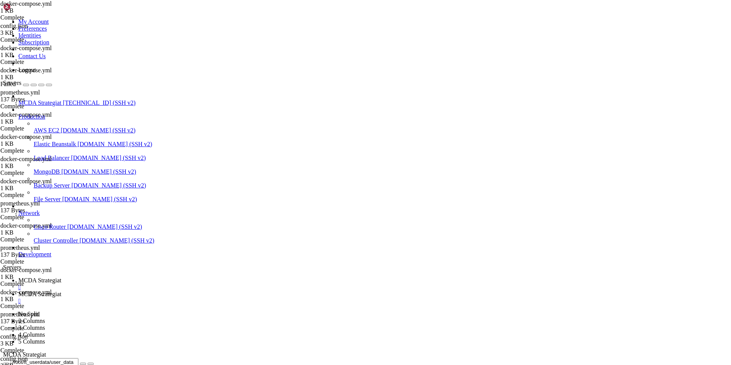
drag, startPoint x: 195, startPoint y: 322, endPoint x: 124, endPoint y: 224, distance: 120.7
type textarea ""telegram": { "enabled": false,"
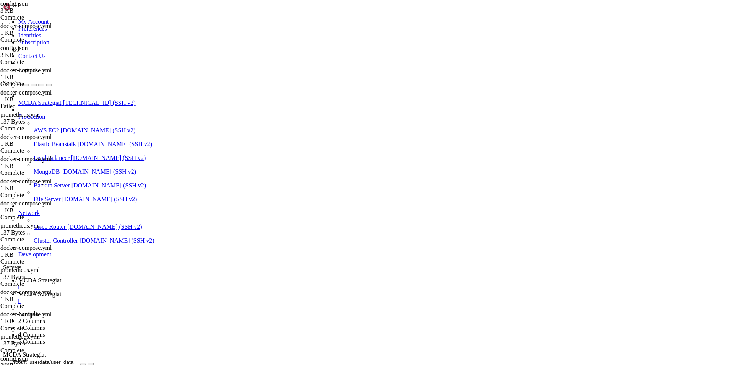
click at [61, 291] on span "MCDA Strategiat" at bounding box center [39, 294] width 43 height 6
drag, startPoint x: 193, startPoint y: 881, endPoint x: 359, endPoint y: 1058, distance: 242.0
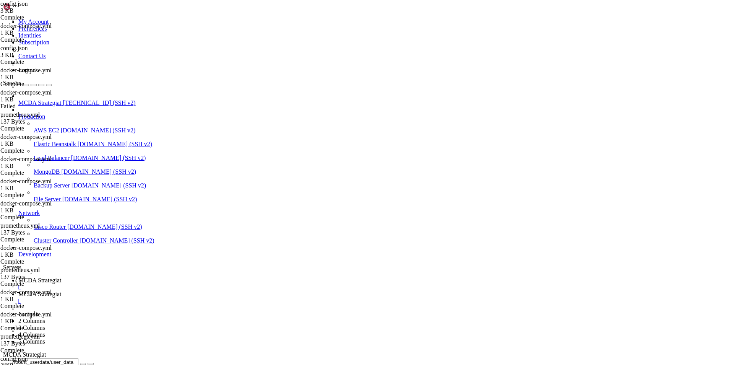
scroll to position [984, 0]
drag, startPoint x: 70, startPoint y: 1022, endPoint x: 138, endPoint y: 841, distance: 193.2
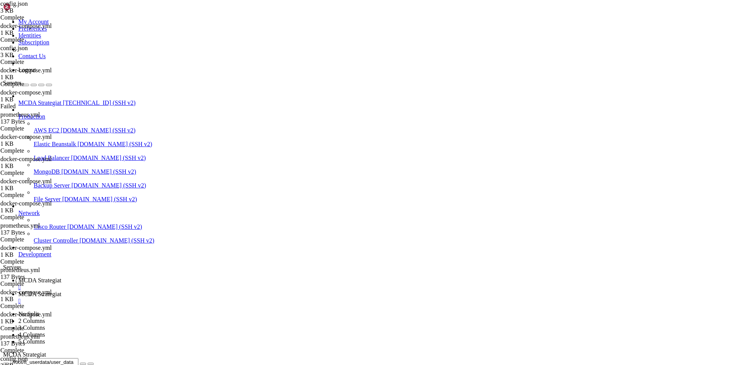
scroll to position [2092, 0]
drag, startPoint x: 380, startPoint y: 1089, endPoint x: 150, endPoint y: 1057, distance: 232.0
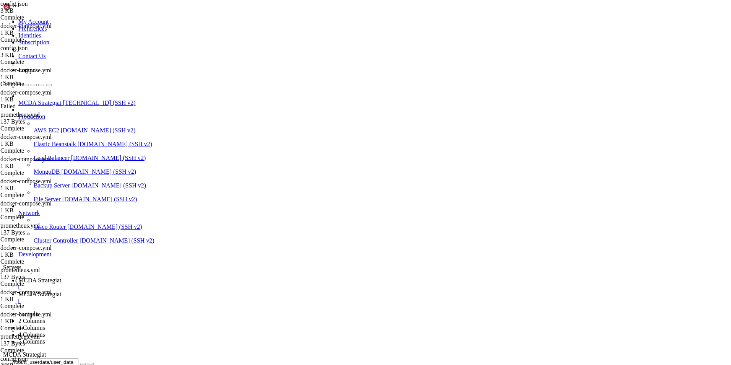
drag, startPoint x: 288, startPoint y: 1076, endPoint x: 6, endPoint y: 889, distance: 338.9
copy div "[DATE] 20:01:19,672 - freqtrade - INFO - freqtrade 2025.8 [DATE] 20:01:20,258 -…"
click at [61, 277] on span "MCDA Strategiat" at bounding box center [39, 280] width 43 height 6
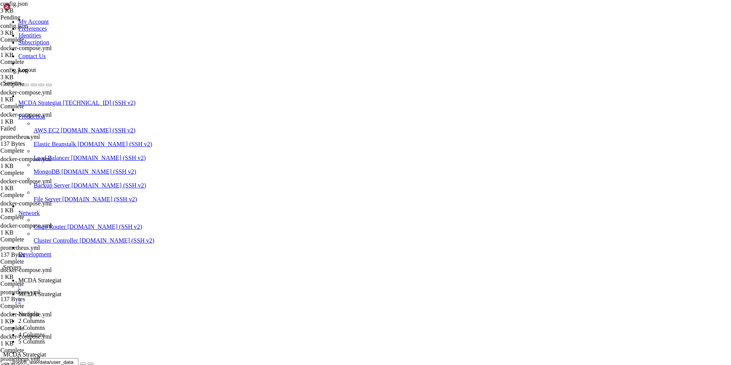
type textarea ""shuffle": true"
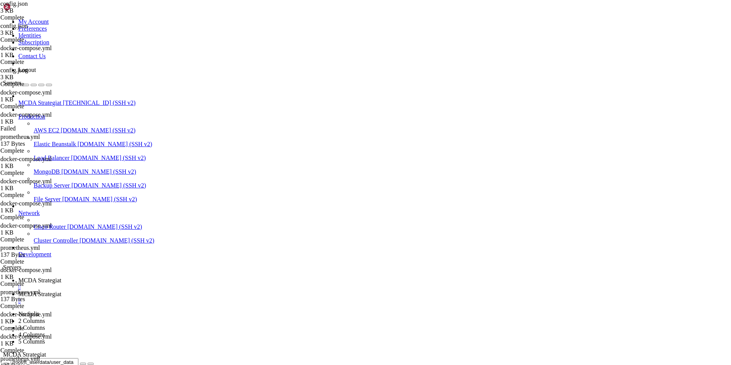
paste textarea
type textarea ""shuffle": true"
type textarea "}"
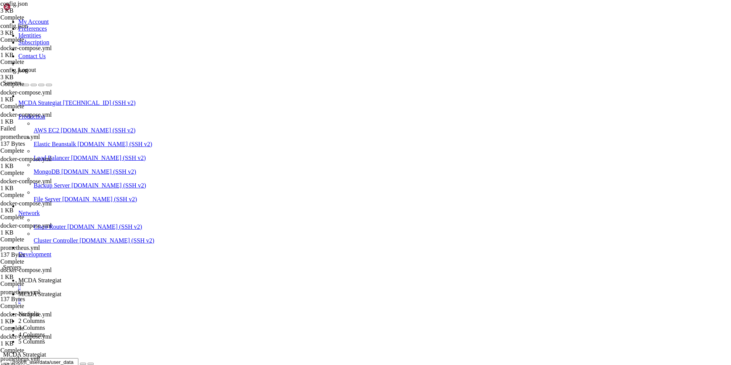
paste textarea
type textarea "}"
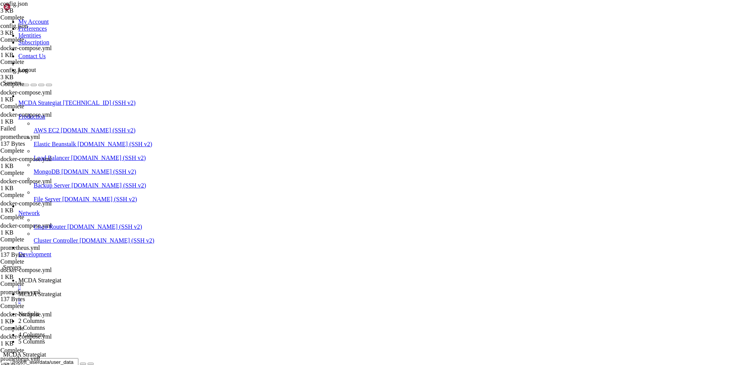
paste textarea
type textarea "}"
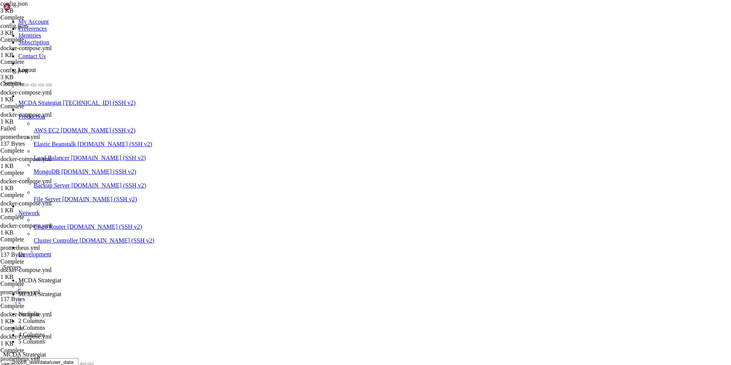
type textarea ""experimental": {"
type textarea "}"
type textarea ""experimental": {"
type textarea "},"
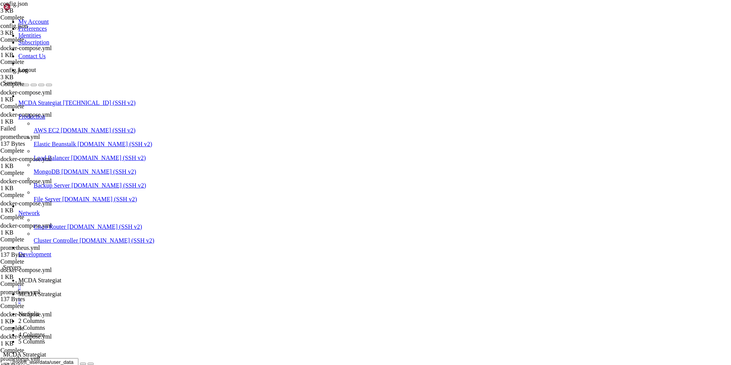
type textarea "},"
click at [61, 291] on span "MCDA Strategiat" at bounding box center [39, 294] width 43 height 6
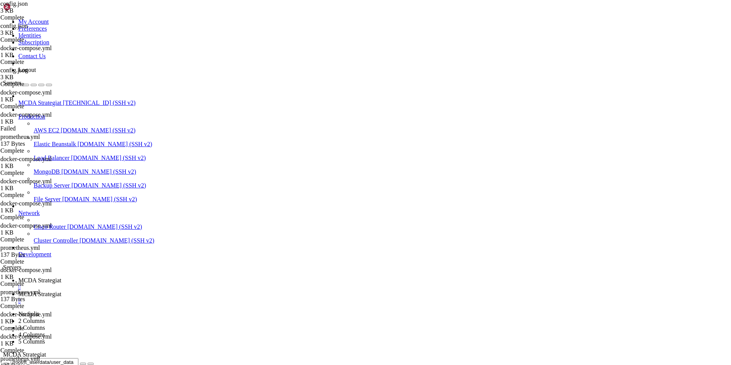
scroll to position [2642, 0]
click at [59, 99] on span "MCDA Strategiat" at bounding box center [39, 102] width 43 height 6
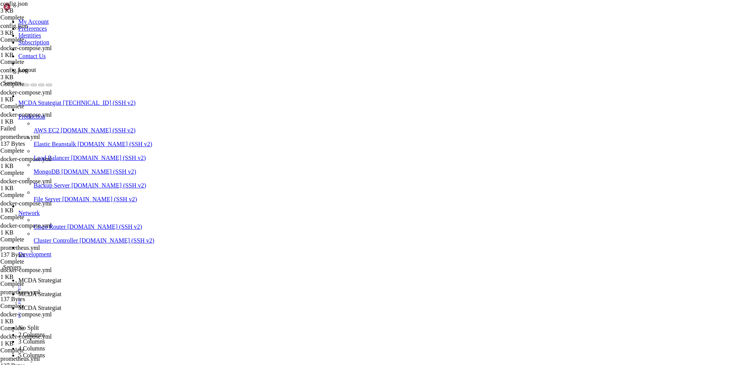
click at [291, 311] on div "" at bounding box center [372, 314] width 709 height 7
click at [61, 277] on span "MCDA Strategiat" at bounding box center [39, 280] width 43 height 6
click at [61, 291] on span "MCDA Strategiat" at bounding box center [39, 294] width 43 height 6
click at [225, 297] on div "" at bounding box center [372, 300] width 709 height 7
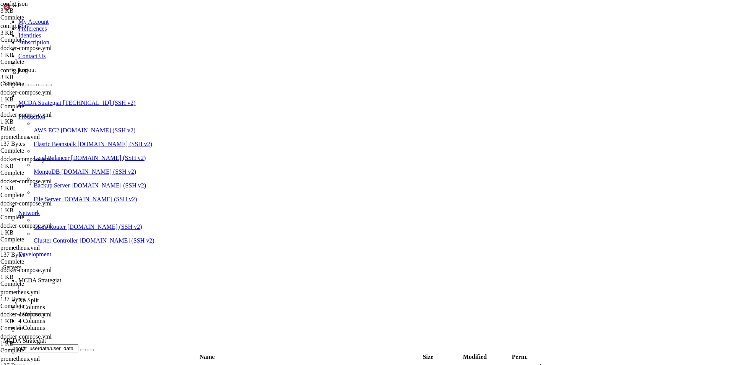
click at [54, 99] on span "MCDA Strategiat" at bounding box center [39, 102] width 43 height 6
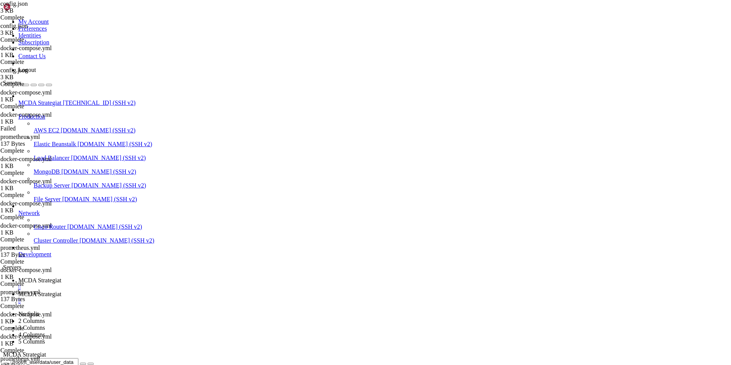
scroll to position [846, 0]
drag, startPoint x: 98, startPoint y: 1091, endPoint x: 6, endPoint y: 864, distance: 244.8
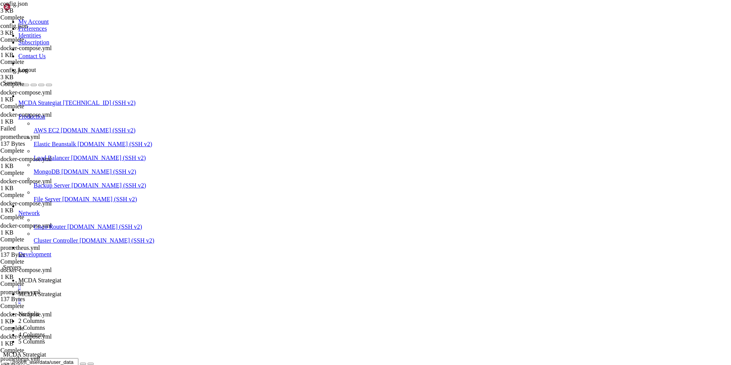
click at [61, 277] on span "MCDA Strategiat" at bounding box center [39, 280] width 43 height 6
type input "/root/ft_userdata"
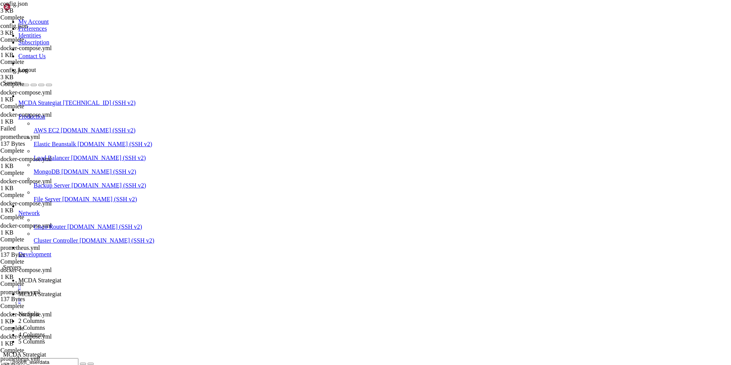
type textarea "- targets: ['freqtrade:8090']"
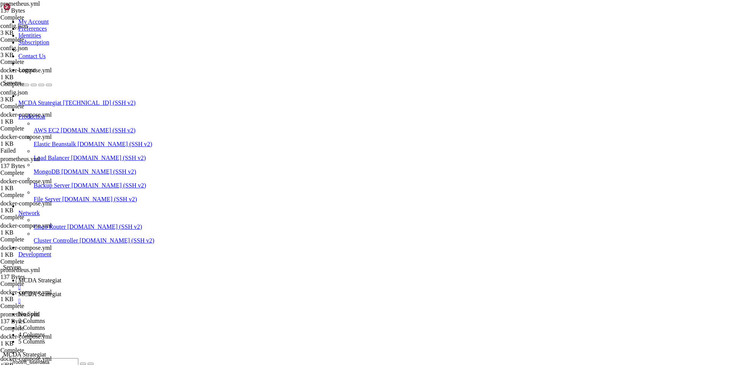
scroll to position [0, 6]
click at [61, 291] on span "MCDA Strategiat" at bounding box center [39, 294] width 43 height 6
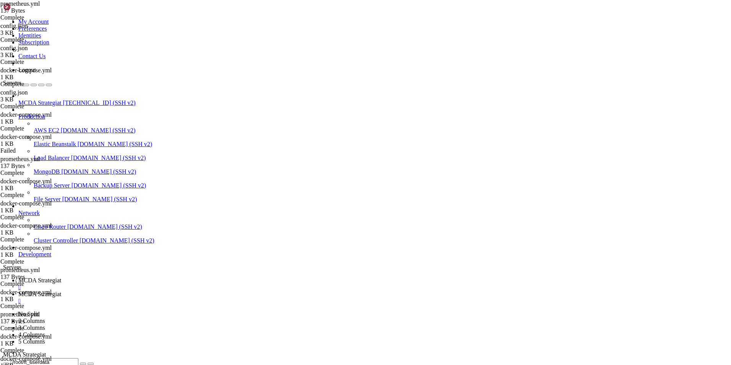
scroll to position [8539, 0]
drag, startPoint x: 636, startPoint y: 1070, endPoint x: 694, endPoint y: 795, distance: 280.8
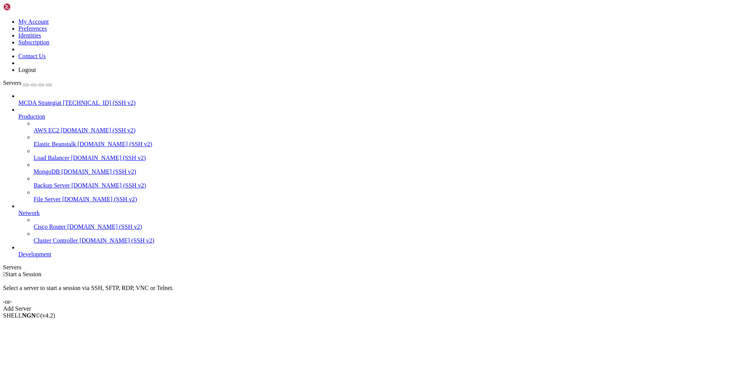
click at [61, 99] on span "MCDA Strategiat" at bounding box center [39, 102] width 43 height 6
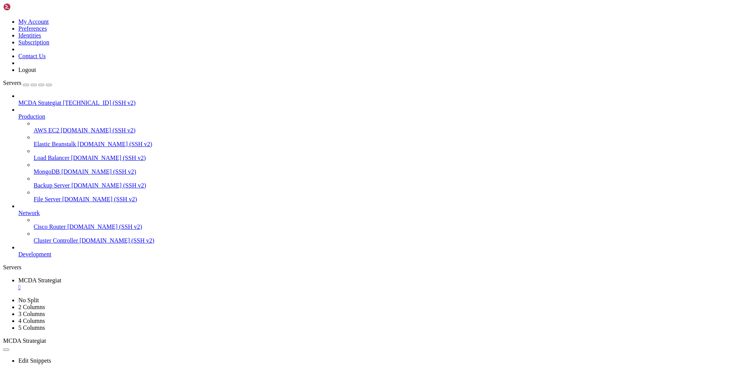
scroll to position [76, 0]
type input "/root/ft_userdata"
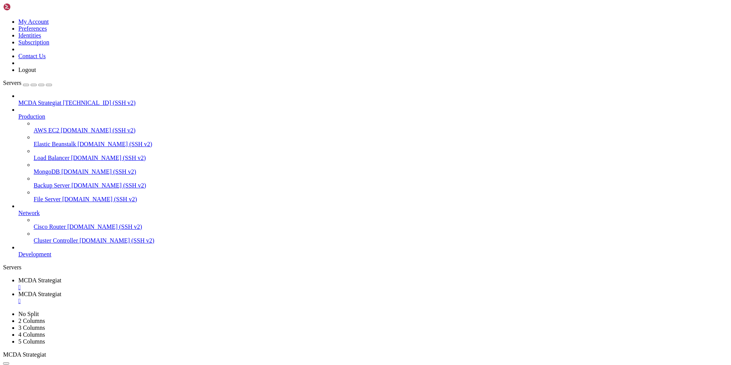
type textarea "grafana-storage:"
paste textarea "- ./user_data/tradesv3.sqlite:/var/lib/grafana/tradesv3.sqlite:ro"
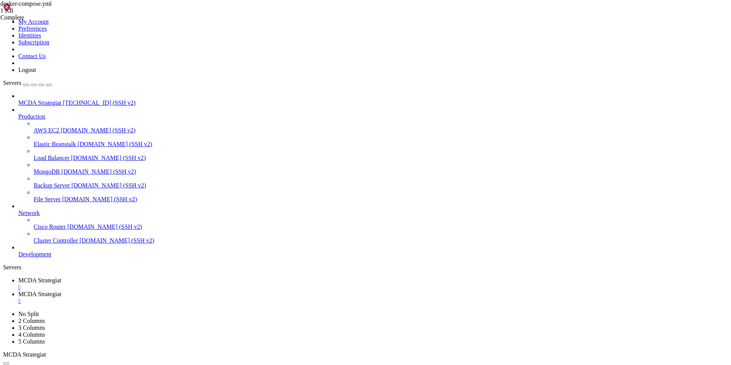
drag, startPoint x: 157, startPoint y: 266, endPoint x: 122, endPoint y: 266, distance: 35.5
type textarea "grafana-storage:"
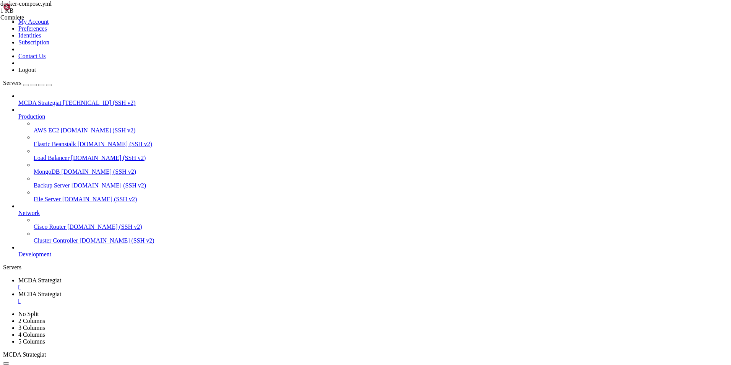
type textarea "- grafana-storage:/var/lib/grafana"
paste textarea "- ./user_data/tradesv3.sqlite:/var/lib/grafana/tradesv3.sqlite:ro"
type textarea "-"
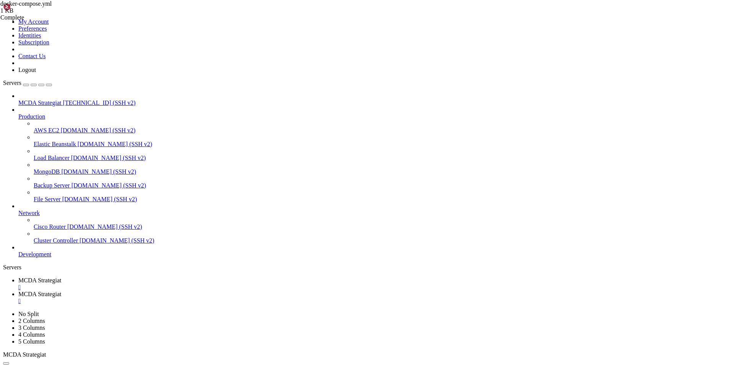
type textarea "- ./user_data/tradesv3.sqlite:/var/lib/grafana/tradesv3.sqlite:ro"
click at [61, 277] on span "MCDA Strategiat" at bounding box center [39, 280] width 43 height 6
click at [61, 291] on span "MCDA Strategiat" at bounding box center [39, 294] width 43 height 6
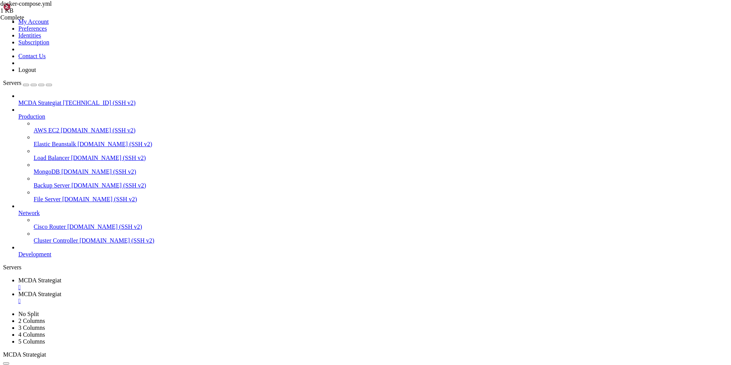
drag, startPoint x: 131, startPoint y: 25, endPoint x: 202, endPoint y: 31, distance: 70.6
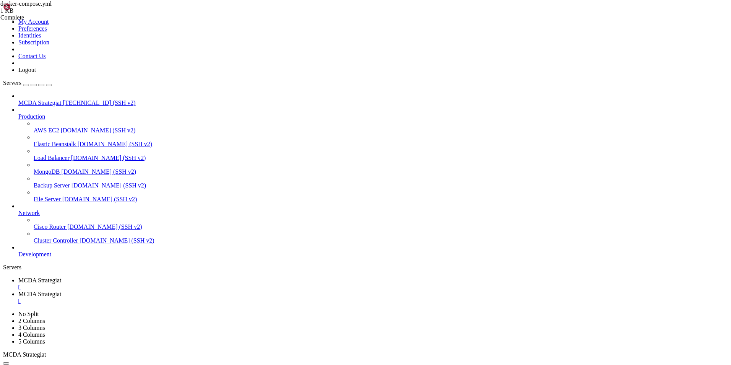
type input "/root/ft_userdata"
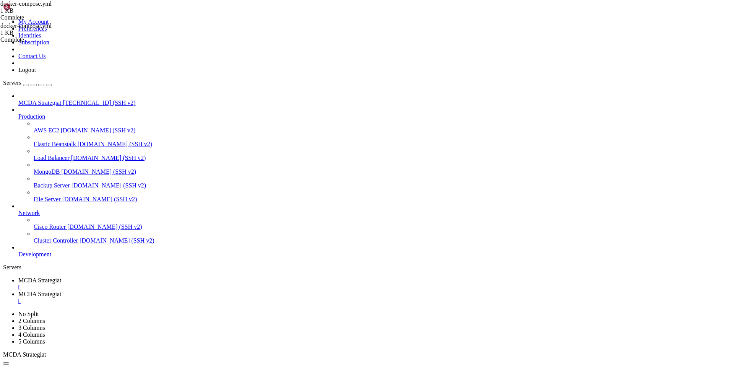
type textarea "grafana-storage:"
drag, startPoint x: 171, startPoint y: 277, endPoint x: 112, endPoint y: 34, distance: 249.9
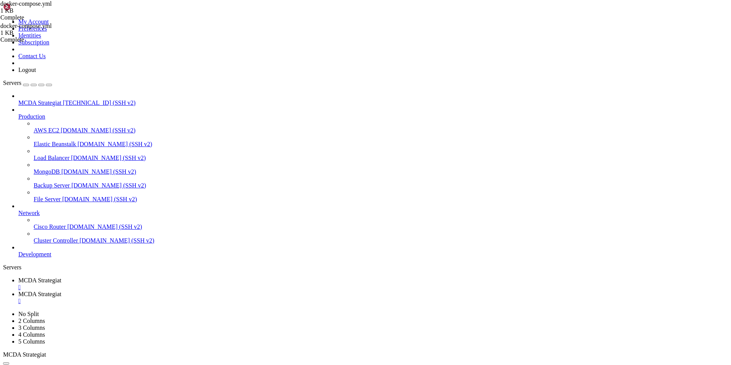
type textarea "version: "3""
paste textarea
type textarea "- "80:8080" # Freqtrade UI http://SERVER_IP:8088"
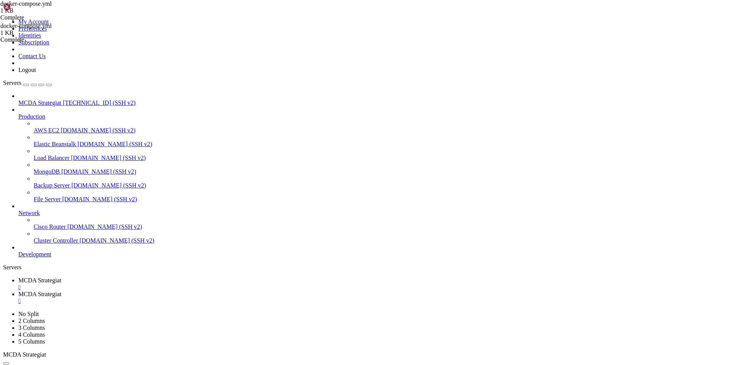
click at [61, 277] on span "MCDA Strategiat" at bounding box center [39, 280] width 43 height 6
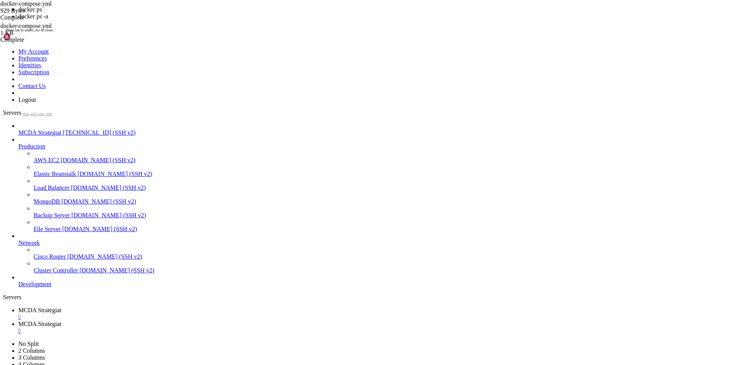
scroll to position [427, 0]
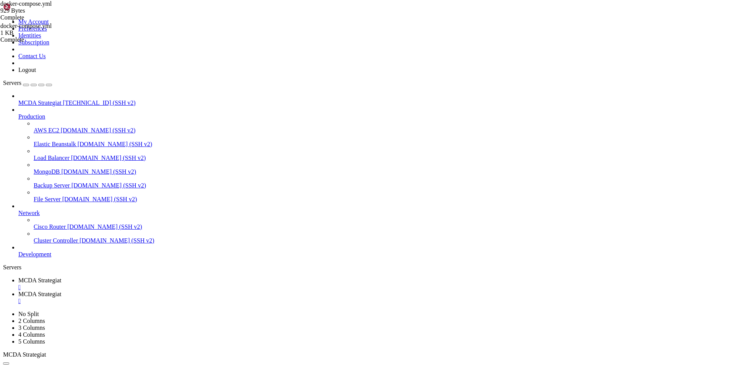
click at [61, 291] on span "MCDA Strategiat" at bounding box center [39, 294] width 43 height 6
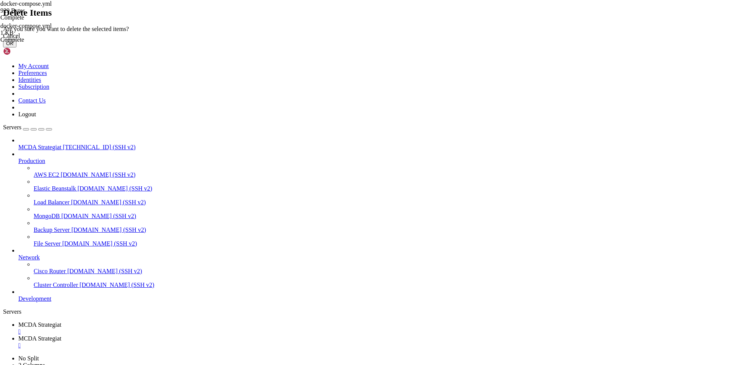
click at [16, 47] on button "OK" at bounding box center [9, 43] width 13 height 8
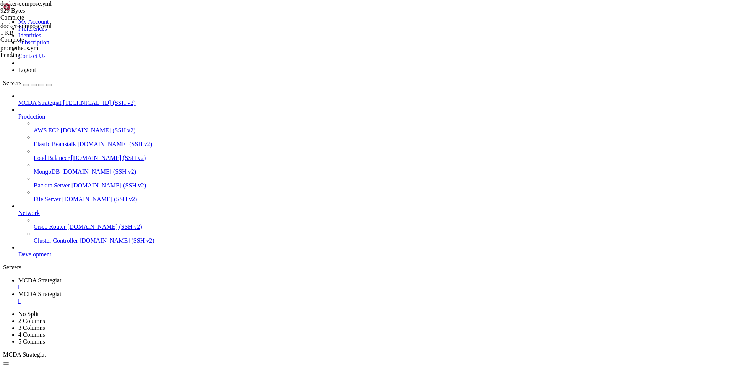
click at [61, 277] on span "MCDA Strategiat" at bounding box center [39, 280] width 43 height 6
drag, startPoint x: 565, startPoint y: 728, endPoint x: 6, endPoint y: 725, distance: 558.5
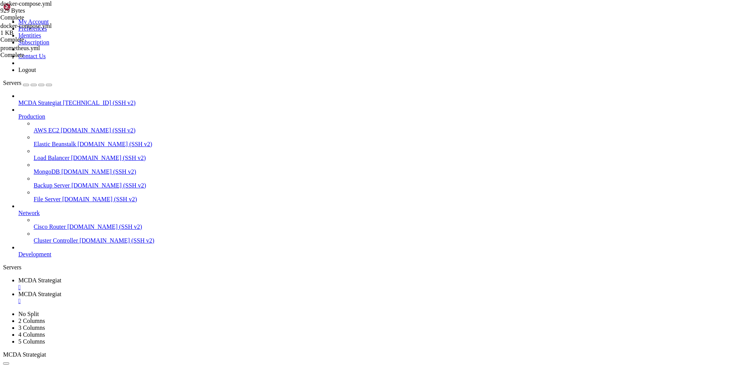
drag, startPoint x: 133, startPoint y: 735, endPoint x: 35, endPoint y: 703, distance: 102.7
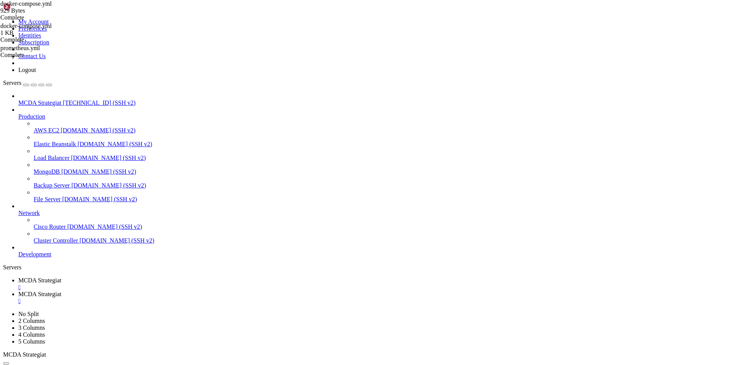
scroll to position [3750, 0]
drag, startPoint x: 536, startPoint y: 729, endPoint x: 6, endPoint y: 492, distance: 581.1
copy div "2025-10-01 21:27:30,768 - uvicorn.error - INFO - connection open 2025-10-01 21:…"
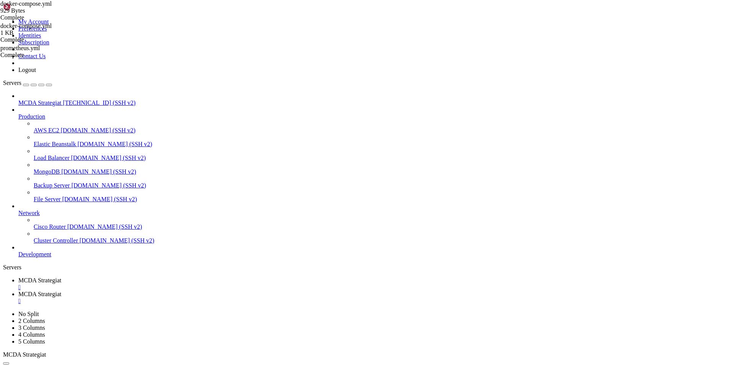
click at [53, 99] on span "MCDA Strategiat" at bounding box center [39, 102] width 43 height 6
